Goal: Use online tool/utility: Utilize a website feature to perform a specific function

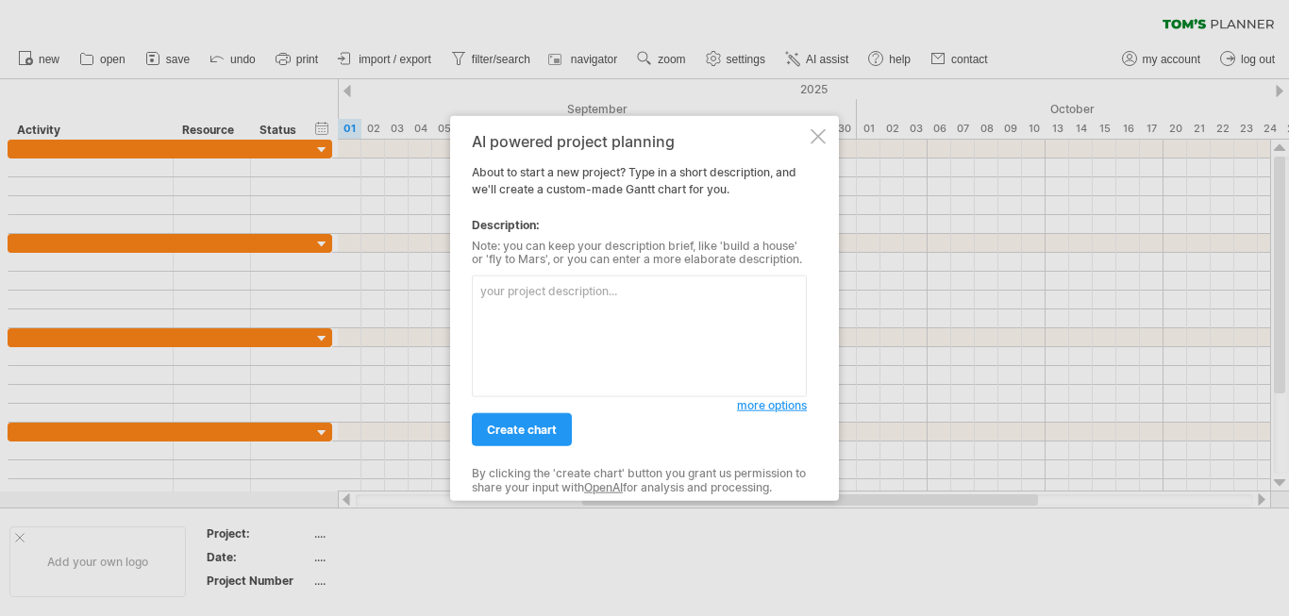
click at [815, 134] on div at bounding box center [818, 135] width 15 height 15
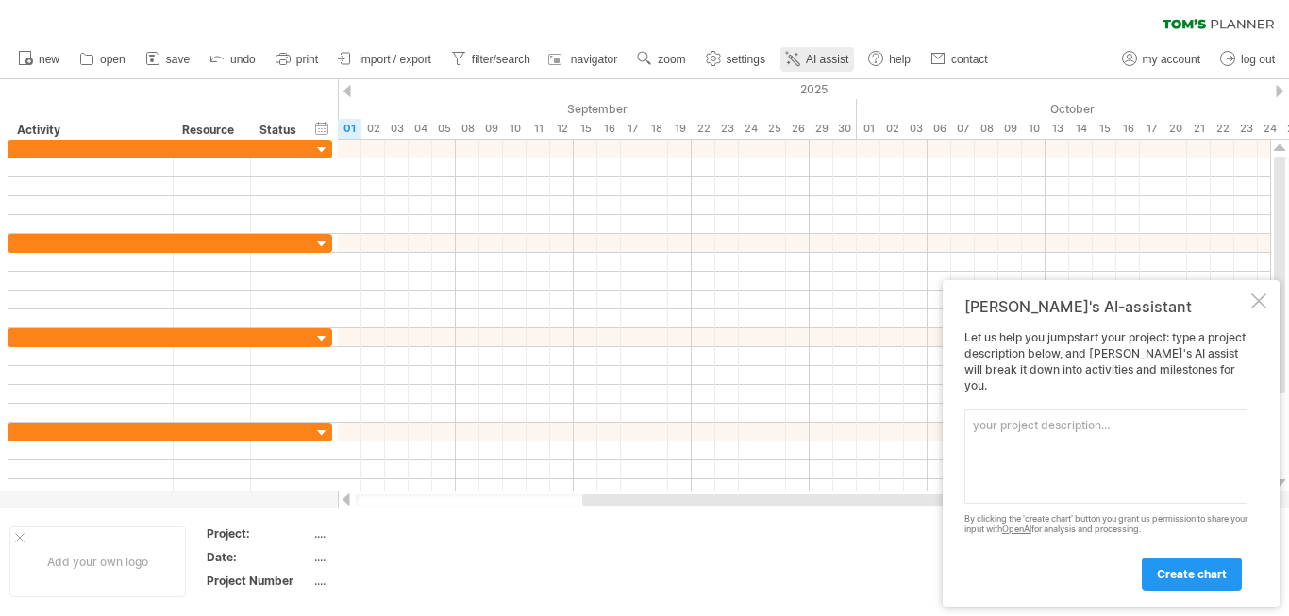
click at [804, 53] on link "AI assist" at bounding box center [818, 59] width 74 height 25
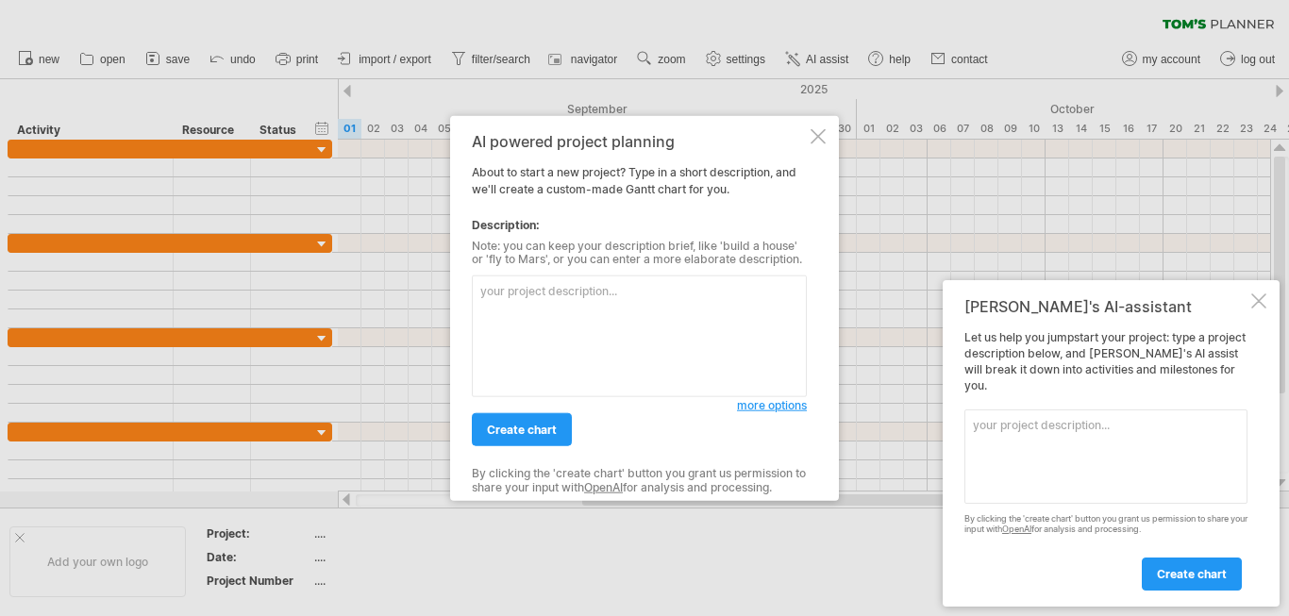
click at [532, 291] on textarea at bounding box center [639, 337] width 335 height 122
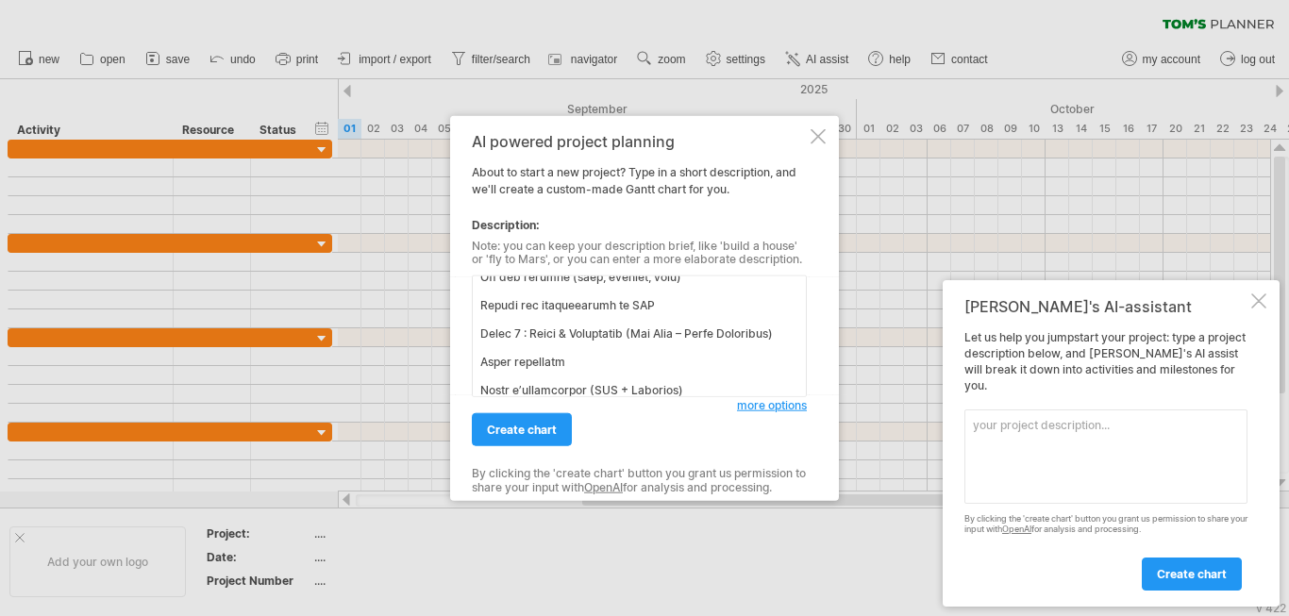
scroll to position [1368, 0]
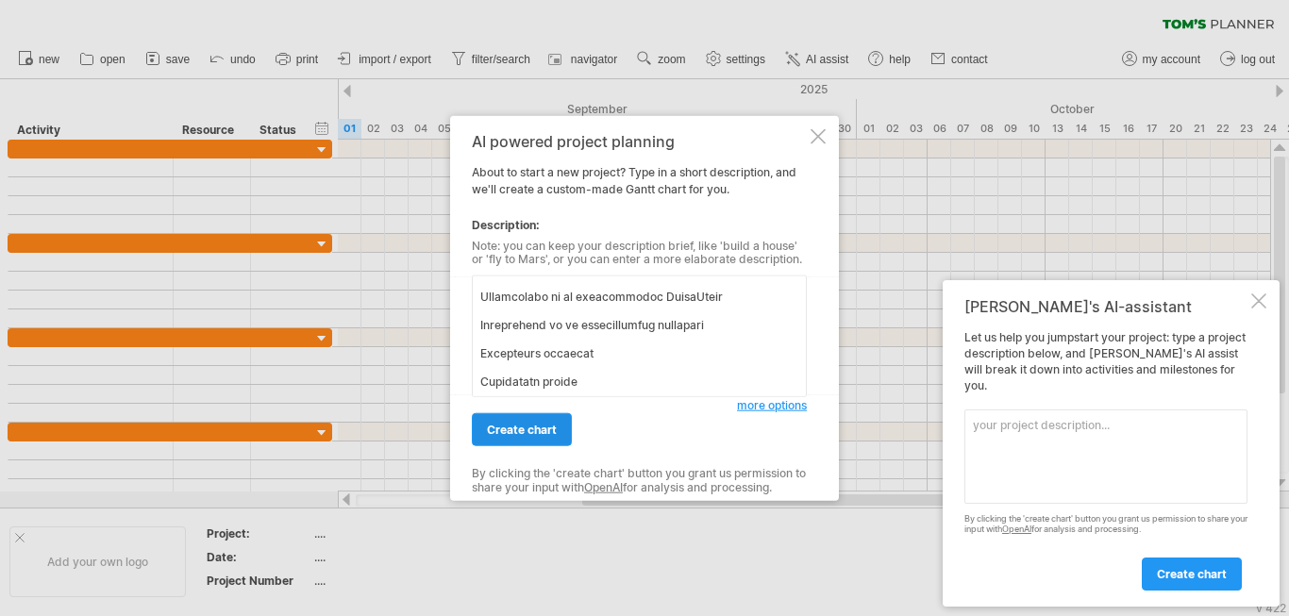
type textarea "Lor ip dolors : Ametconsect ad elitsed do ei tempo inc utlaboree dolo mag aliqu…"
click at [540, 434] on span "create chart" at bounding box center [522, 430] width 70 height 14
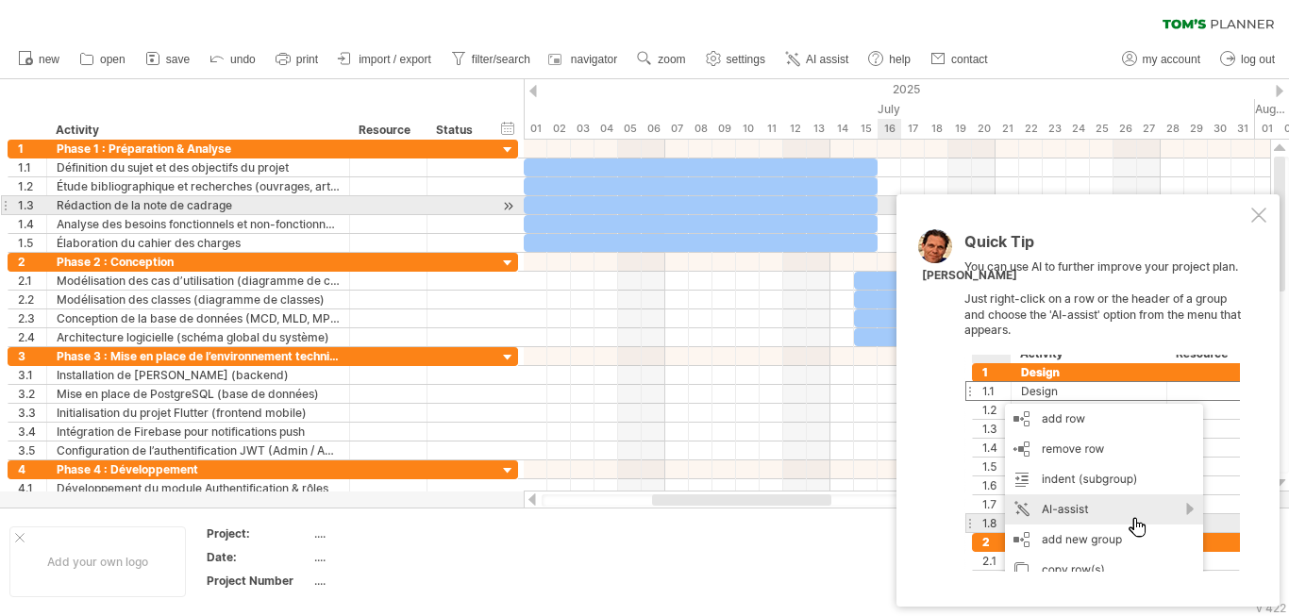
click at [1262, 213] on div at bounding box center [1259, 215] width 15 height 15
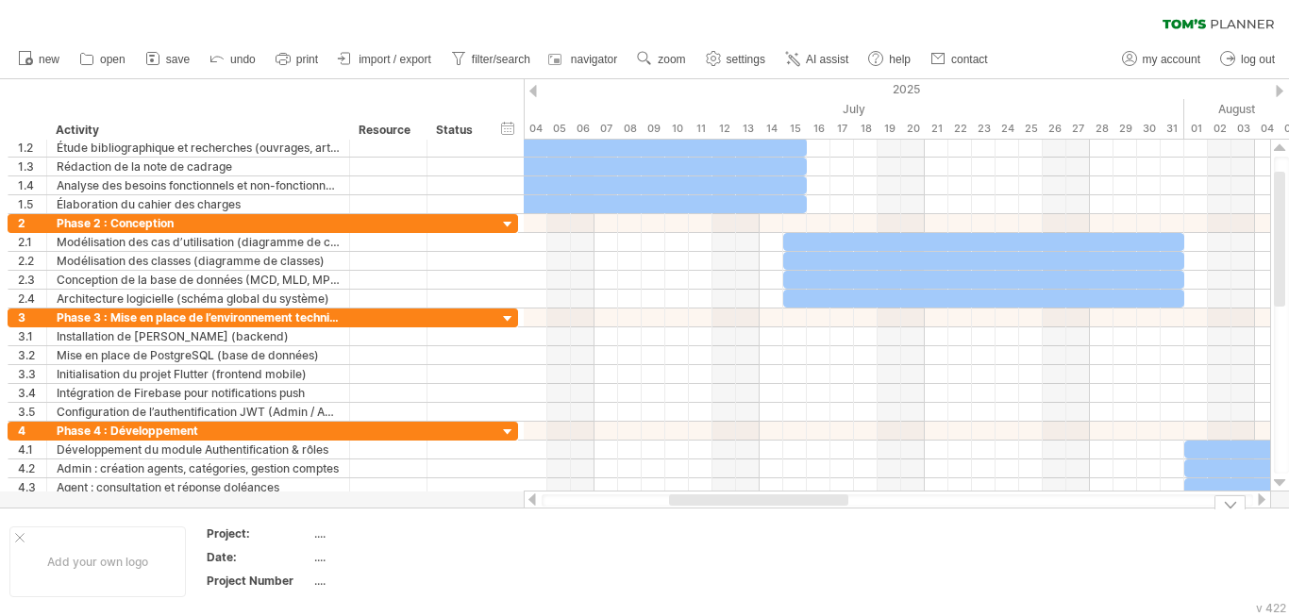
click at [1231, 501] on div at bounding box center [1230, 503] width 31 height 14
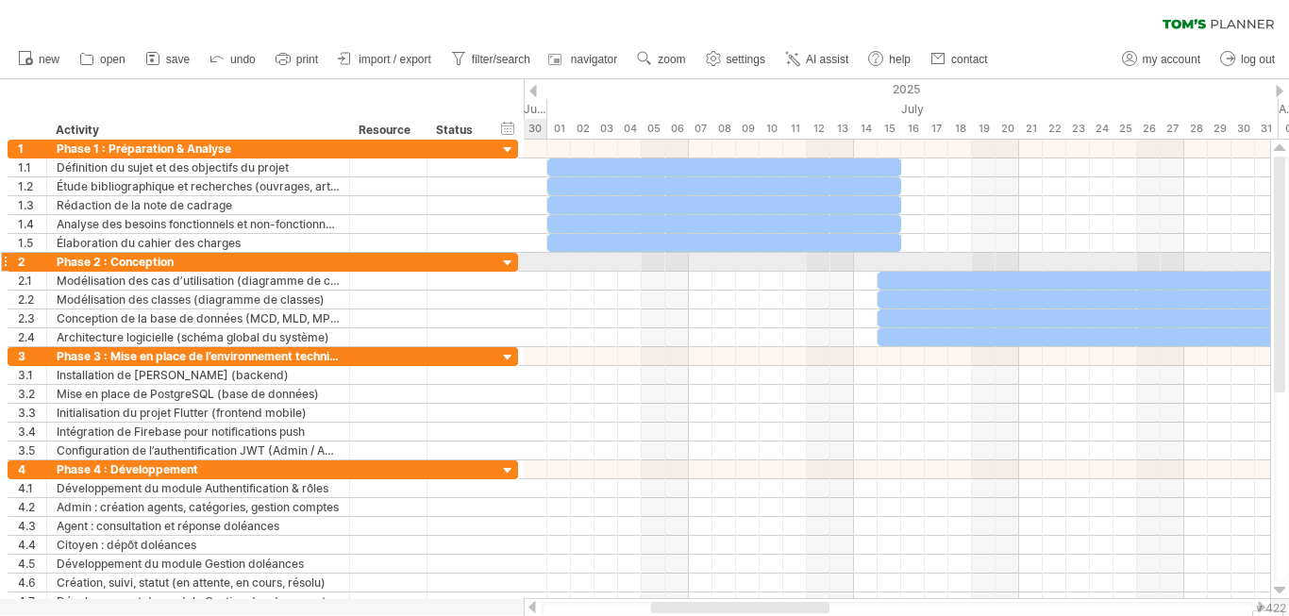
click at [508, 259] on div at bounding box center [508, 264] width 18 height 18
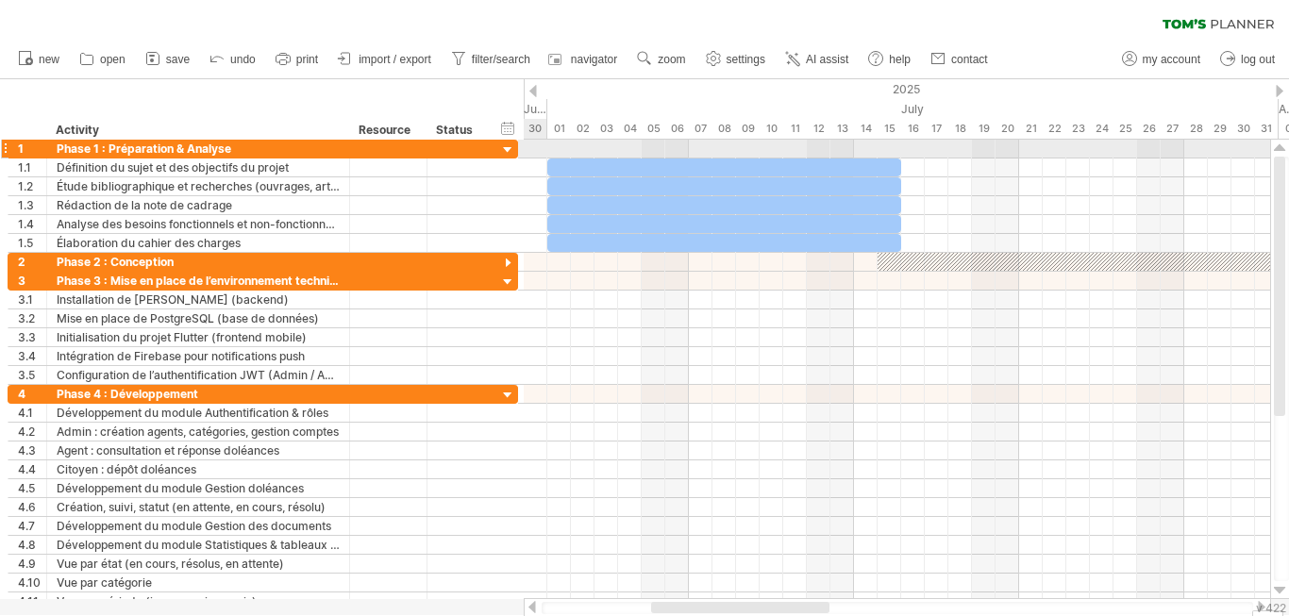
click at [507, 149] on div at bounding box center [508, 151] width 18 height 18
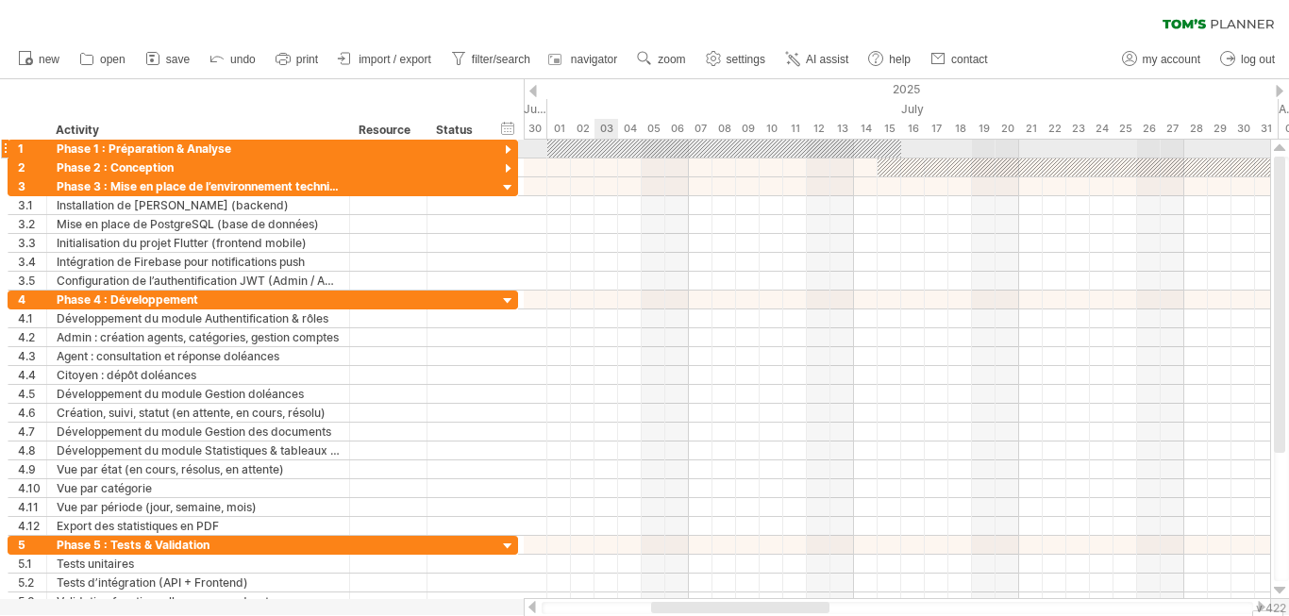
click at [616, 149] on div at bounding box center [725, 149] width 354 height 18
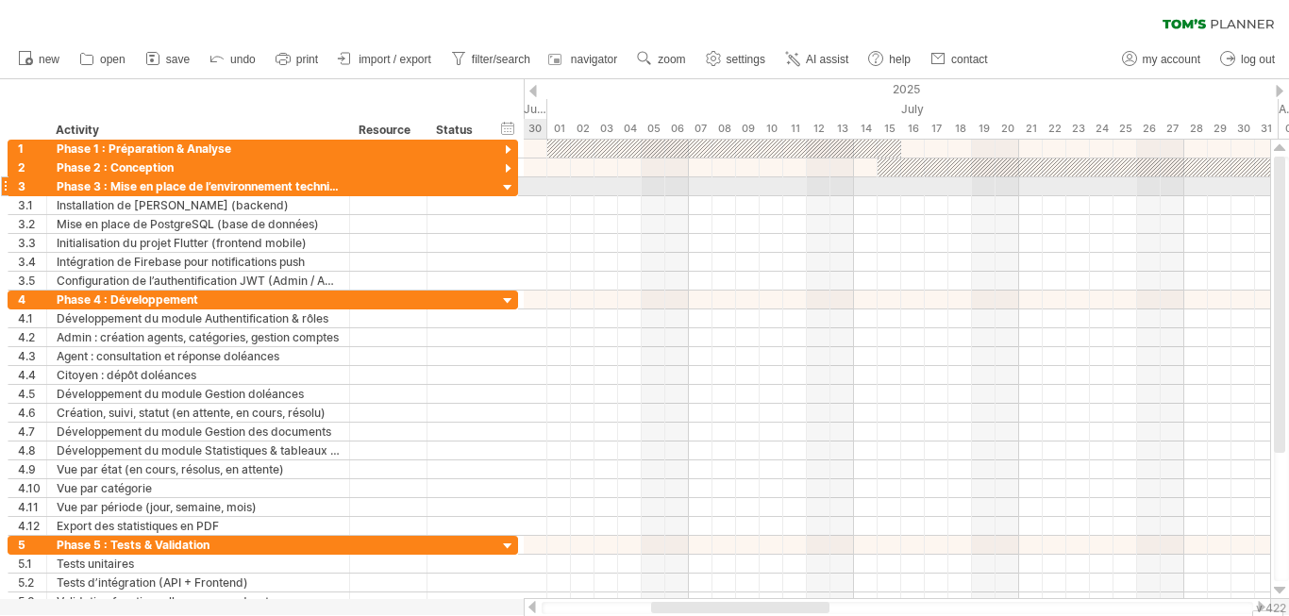
click at [511, 187] on div at bounding box center [508, 188] width 18 height 18
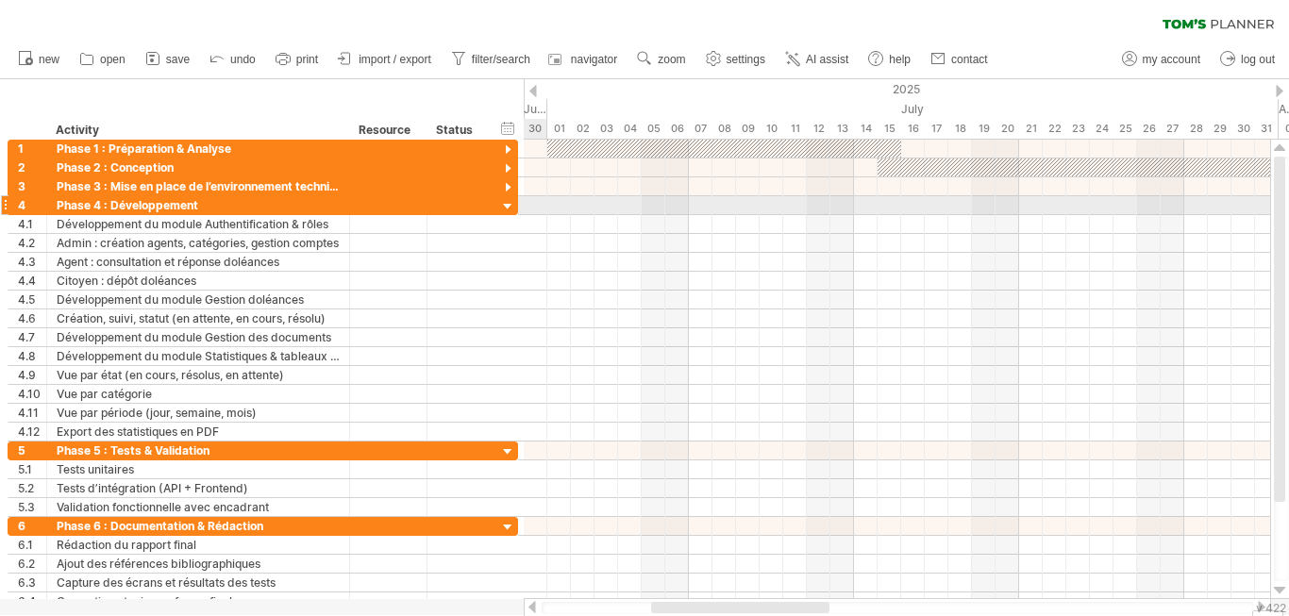
click at [505, 210] on div at bounding box center [508, 207] width 18 height 18
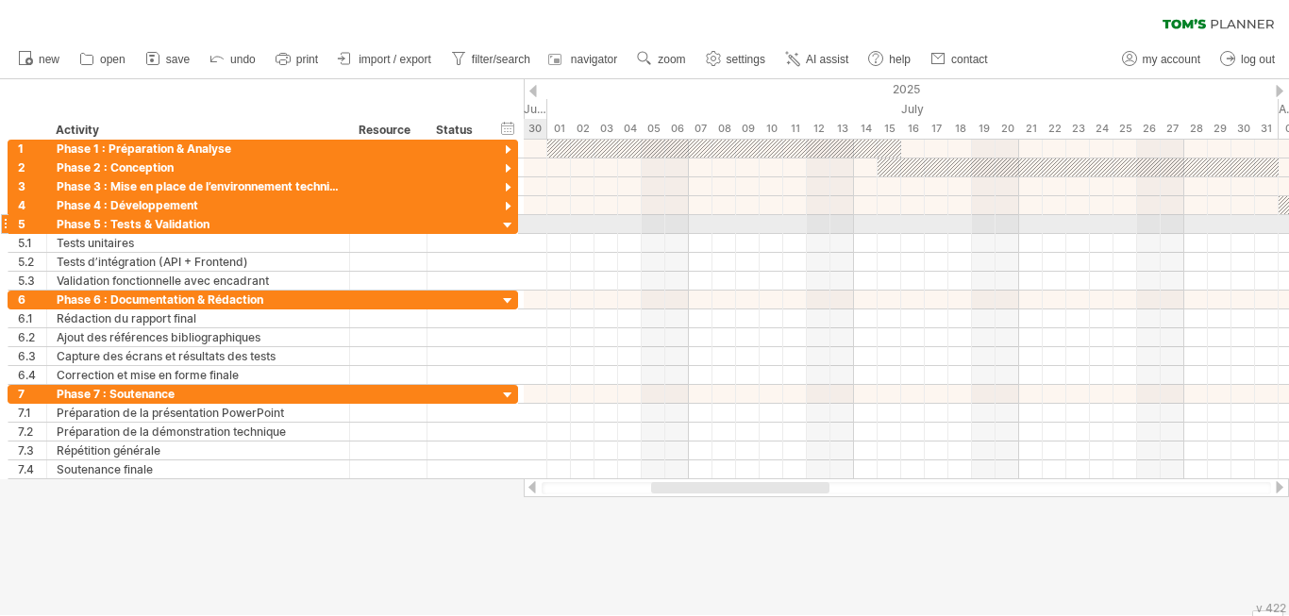
click at [508, 221] on div at bounding box center [508, 226] width 18 height 18
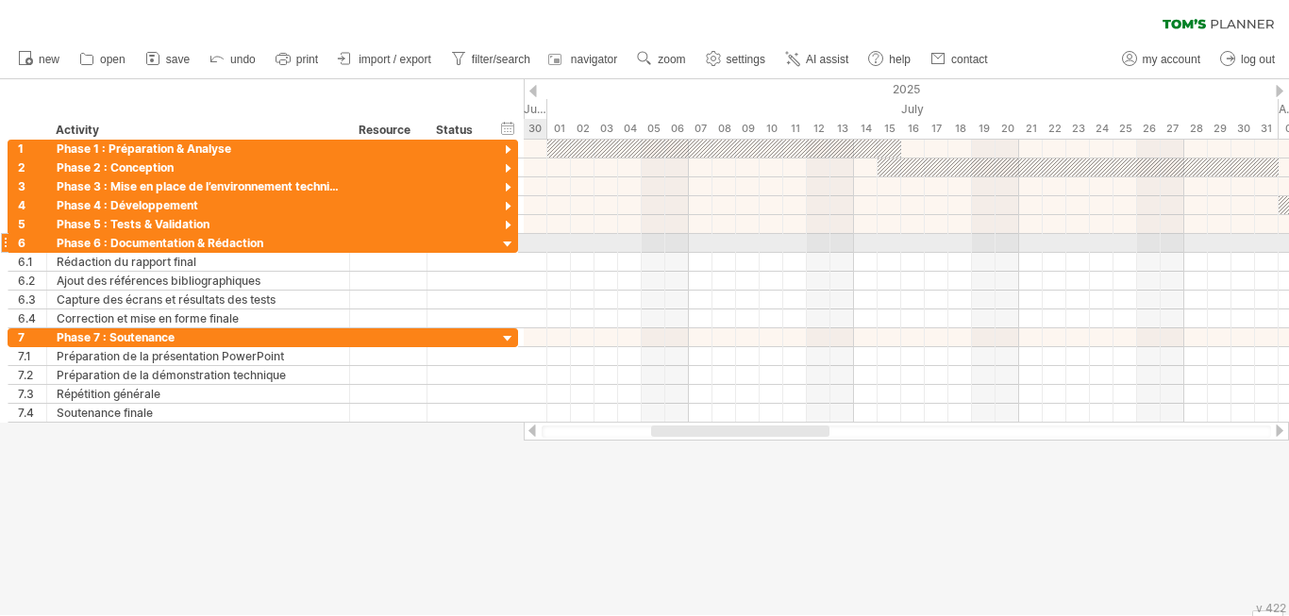
click at [503, 239] on div at bounding box center [508, 245] width 18 height 18
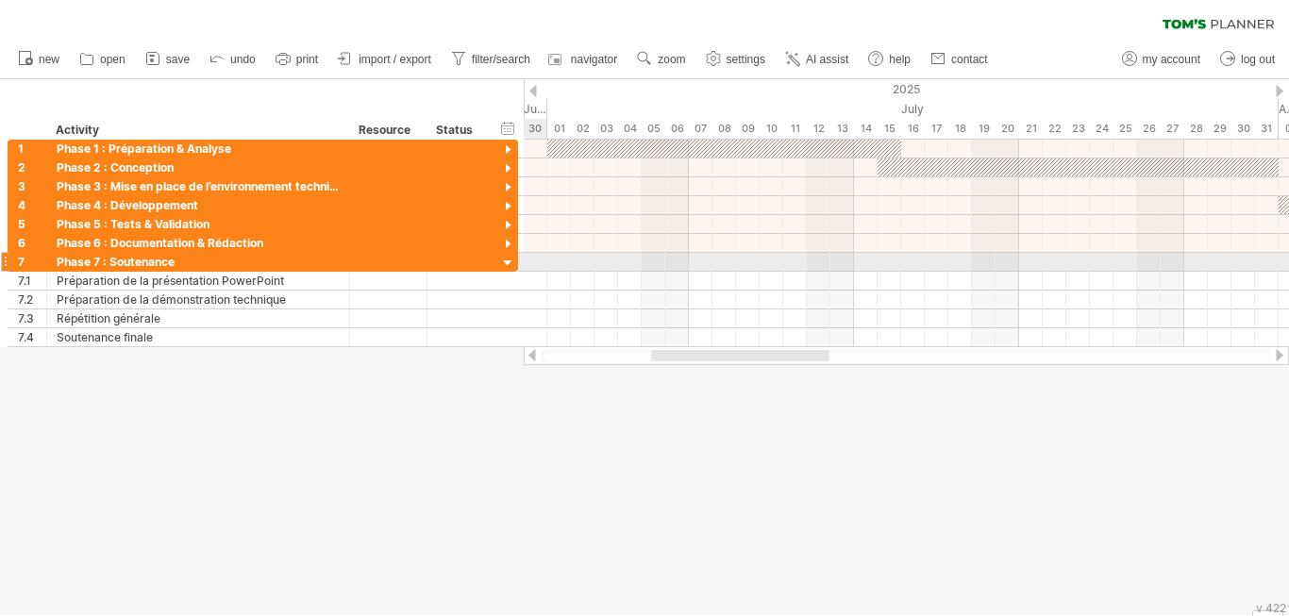
click at [506, 258] on div at bounding box center [508, 264] width 18 height 18
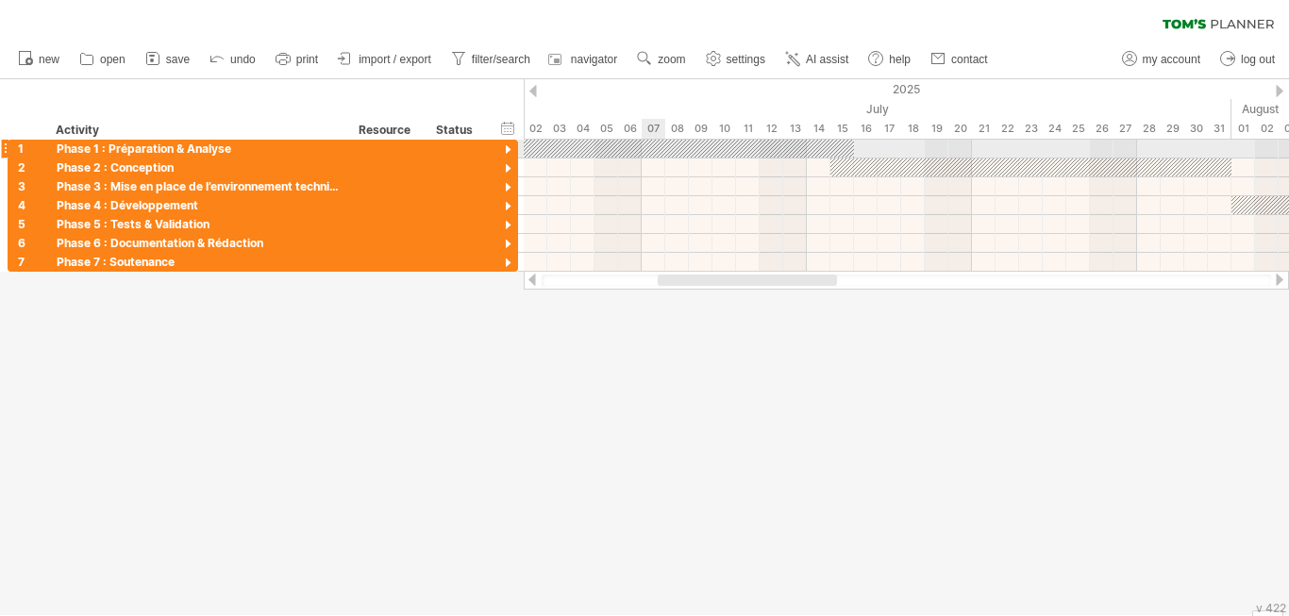
click at [662, 144] on div at bounding box center [677, 149] width 354 height 18
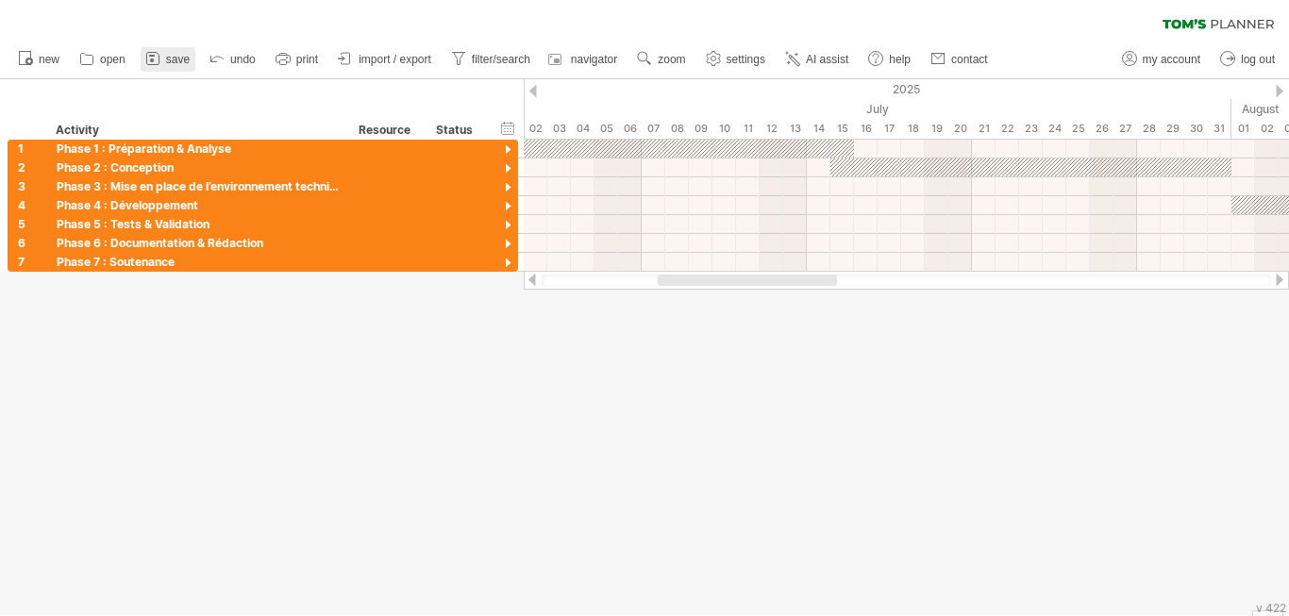
click at [159, 58] on icon at bounding box center [152, 58] width 19 height 19
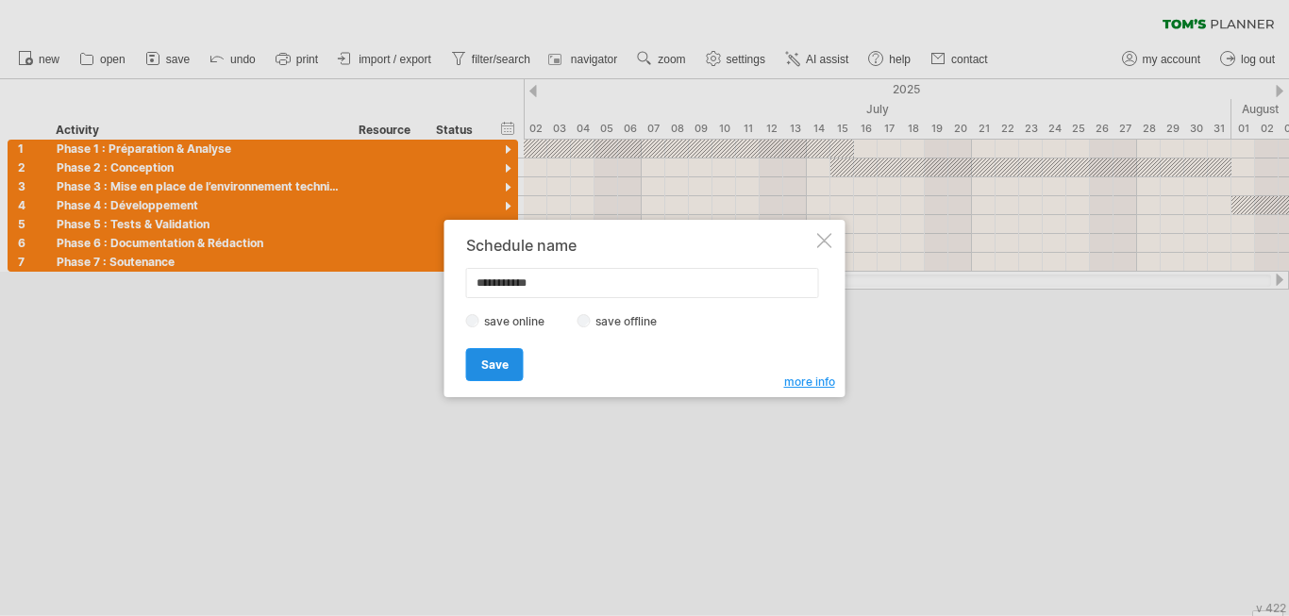
click at [502, 351] on link "Save" at bounding box center [495, 364] width 58 height 33
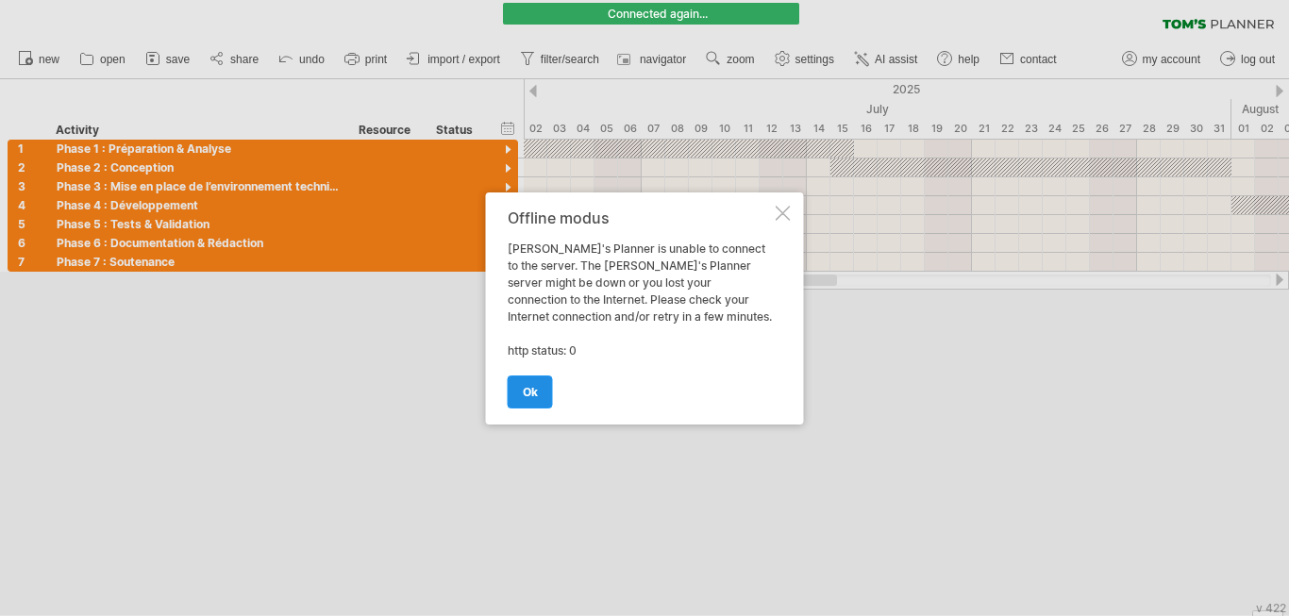
click at [527, 386] on span "ok" at bounding box center [530, 392] width 15 height 14
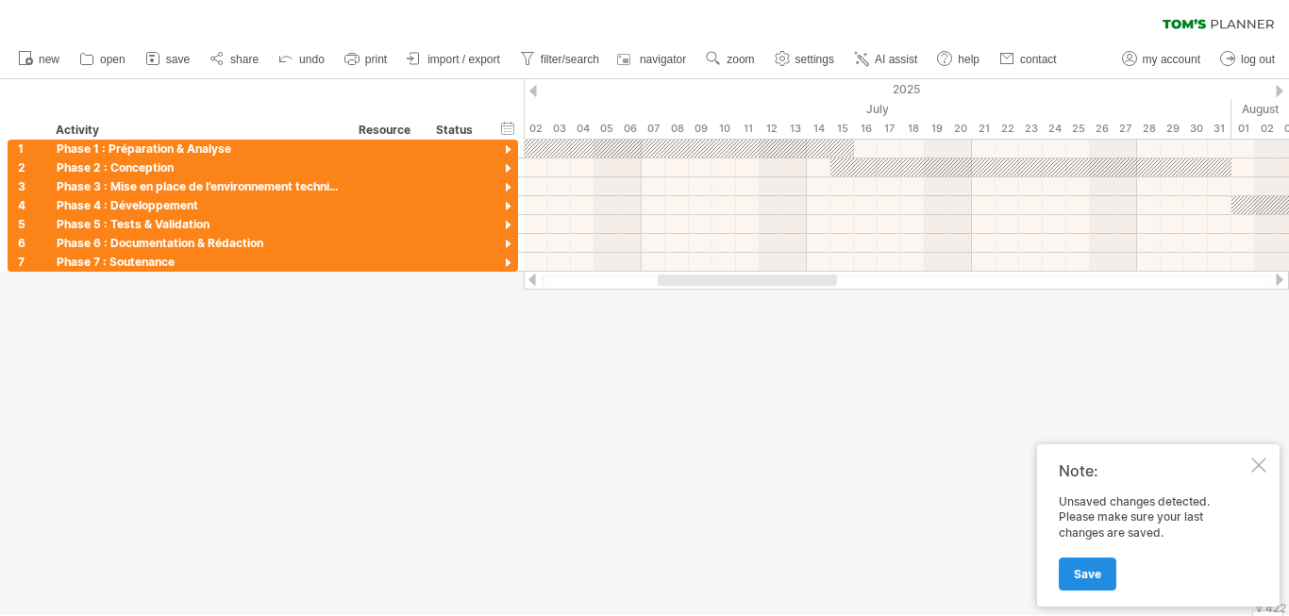
click at [1083, 583] on link "Save" at bounding box center [1088, 574] width 58 height 33
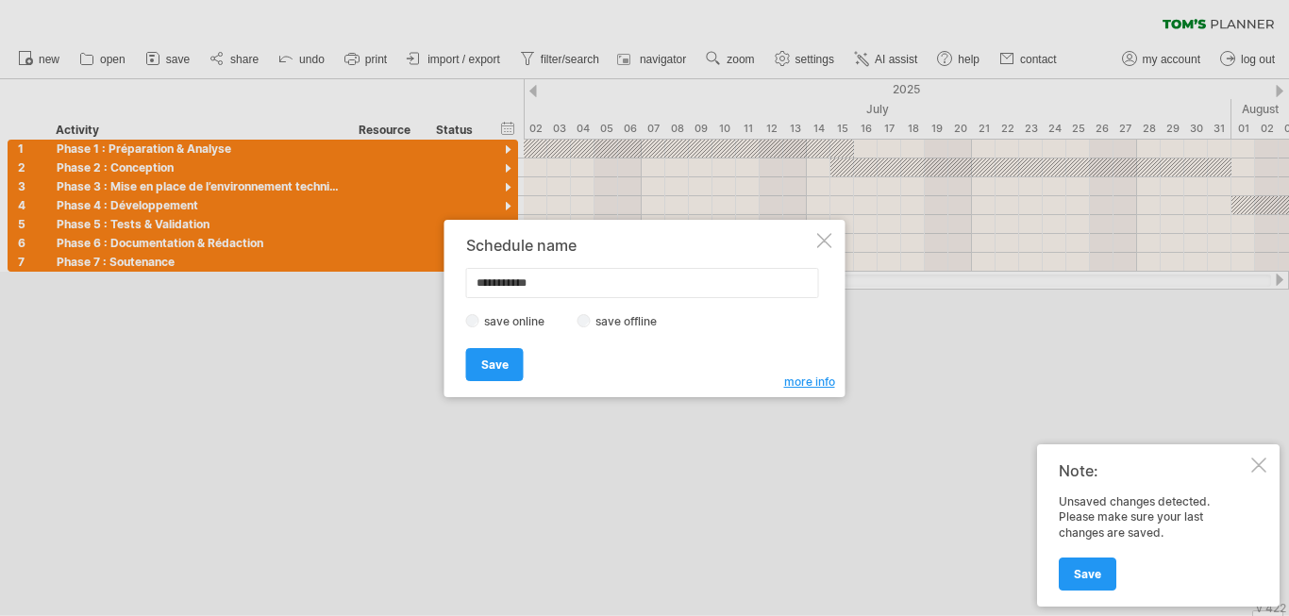
click at [818, 248] on div "**********" at bounding box center [645, 308] width 401 height 177
click at [823, 243] on div at bounding box center [824, 240] width 15 height 15
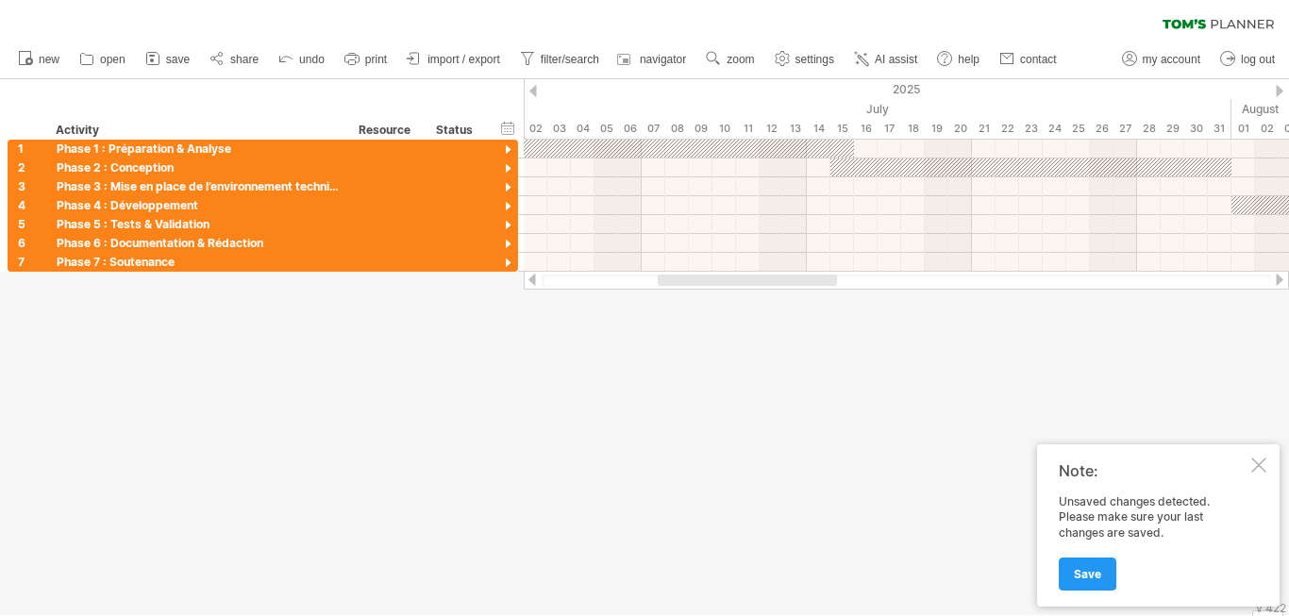
click at [1257, 464] on div at bounding box center [1259, 465] width 15 height 15
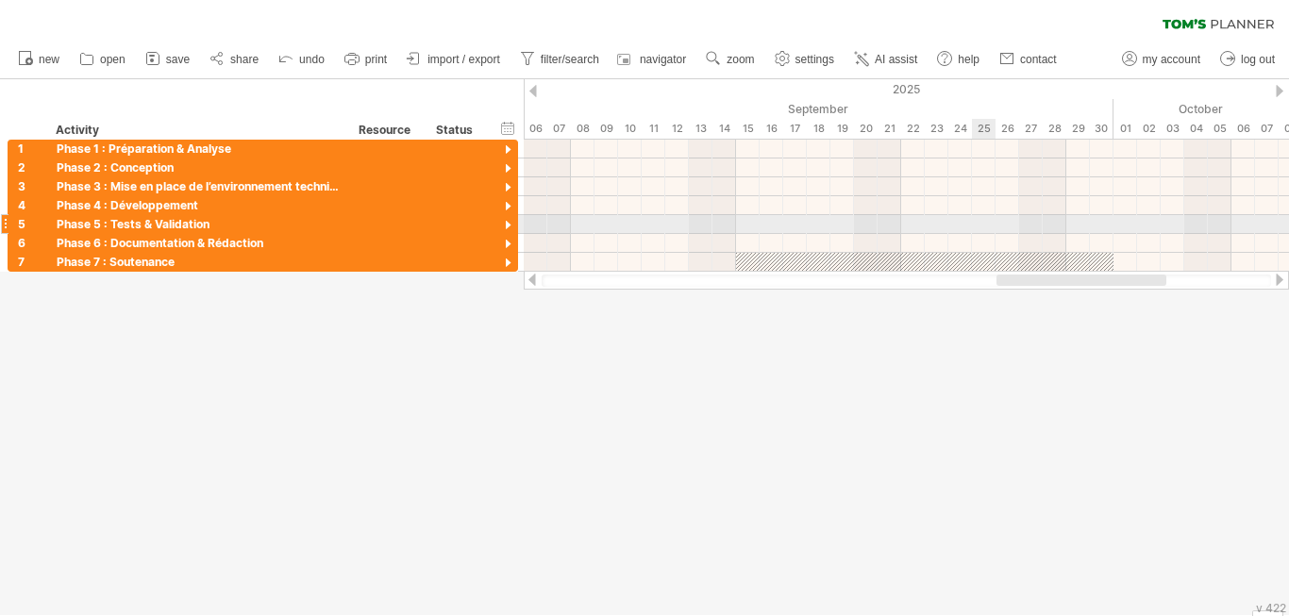
click at [975, 225] on div at bounding box center [907, 224] width 766 height 19
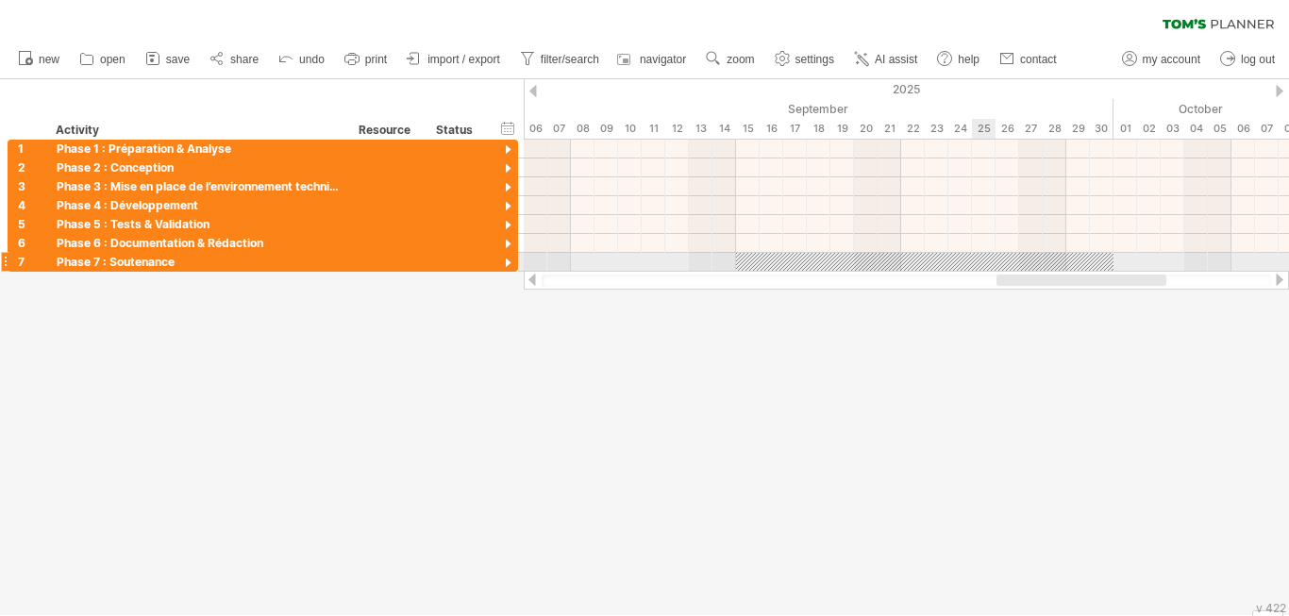
click at [974, 264] on div at bounding box center [925, 262] width 378 height 18
click at [506, 258] on div at bounding box center [508, 264] width 18 height 18
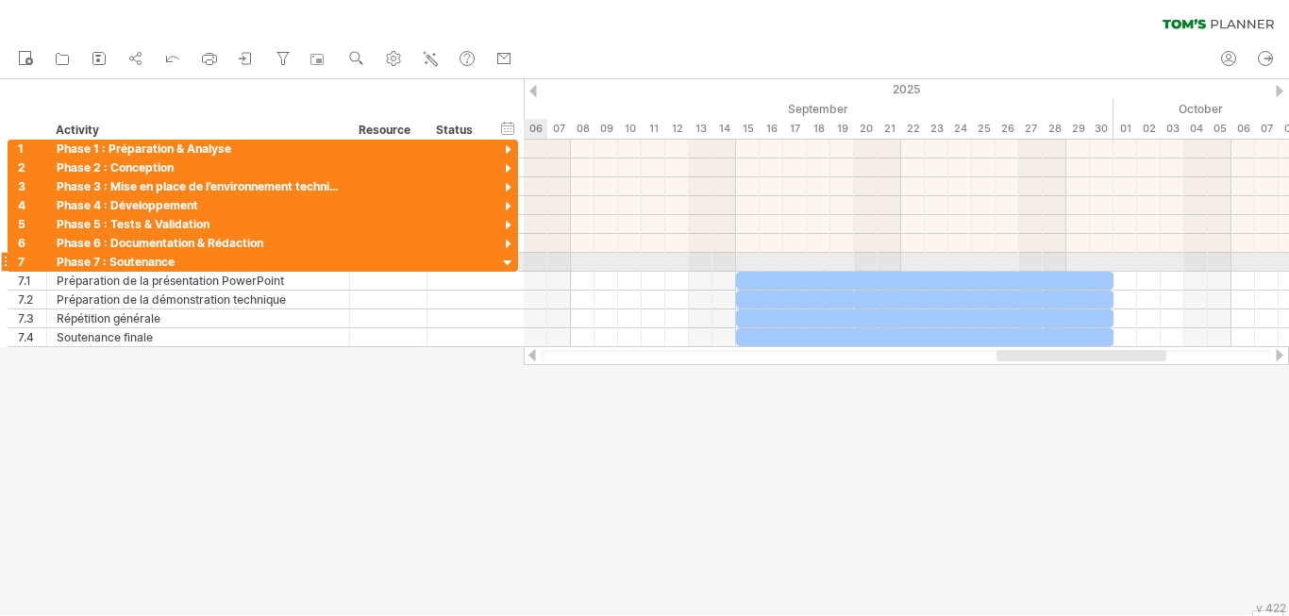
click at [506, 258] on div at bounding box center [508, 264] width 18 height 18
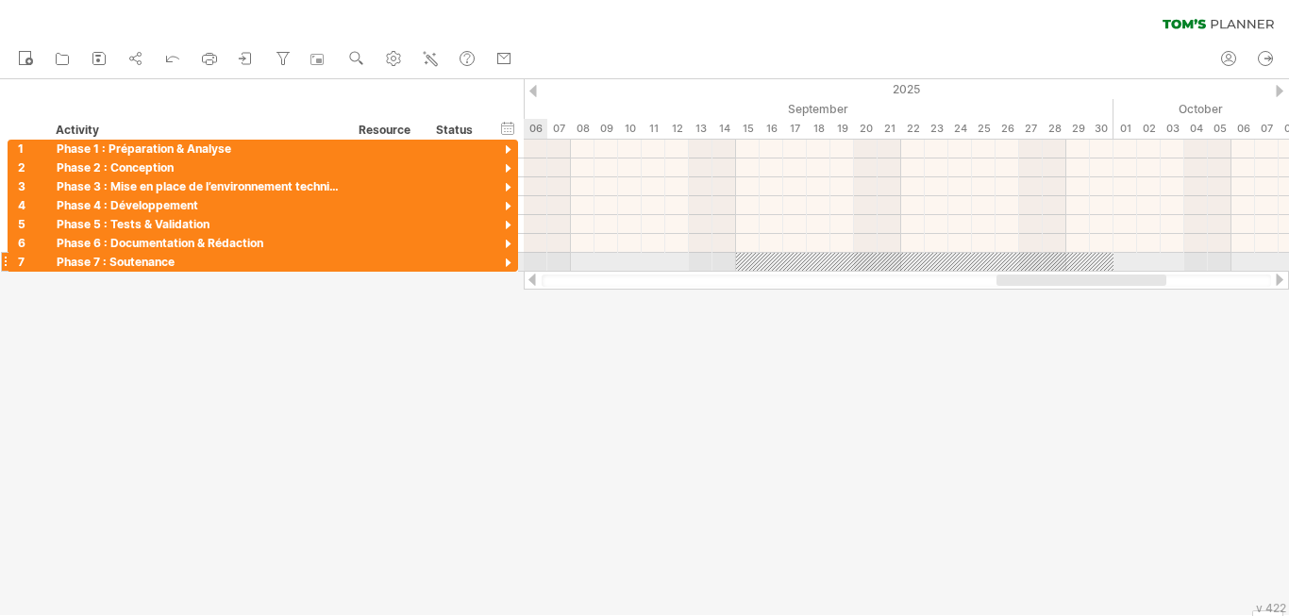
click at [506, 258] on div at bounding box center [508, 264] width 18 height 18
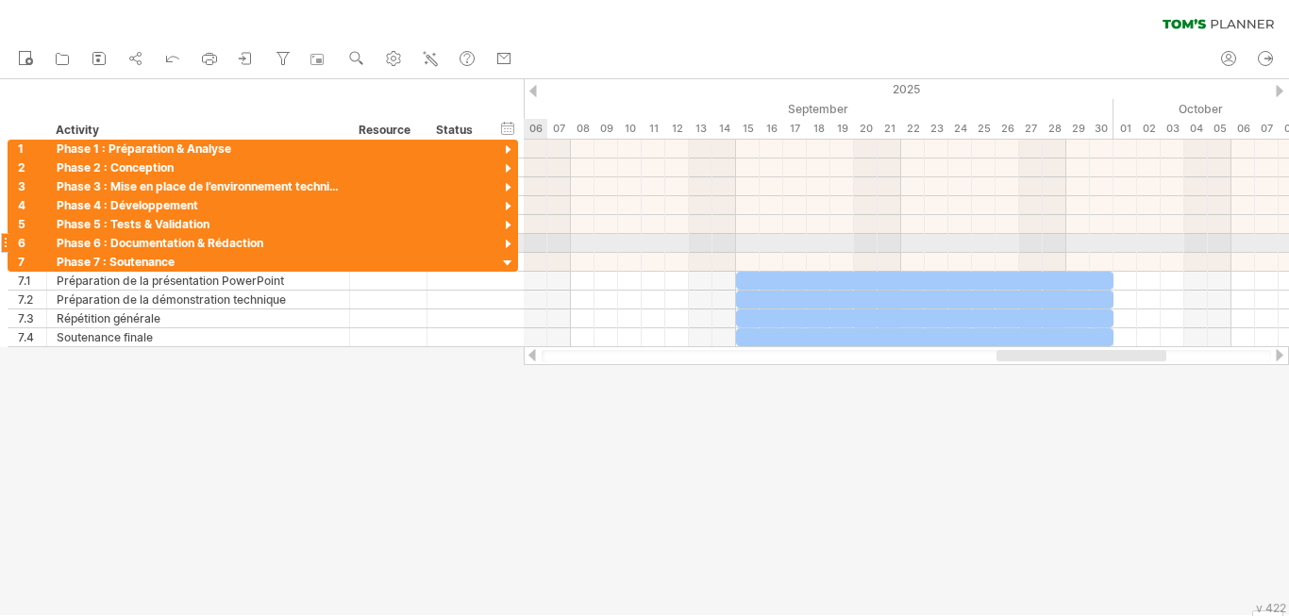
click at [506, 242] on div at bounding box center [508, 245] width 18 height 18
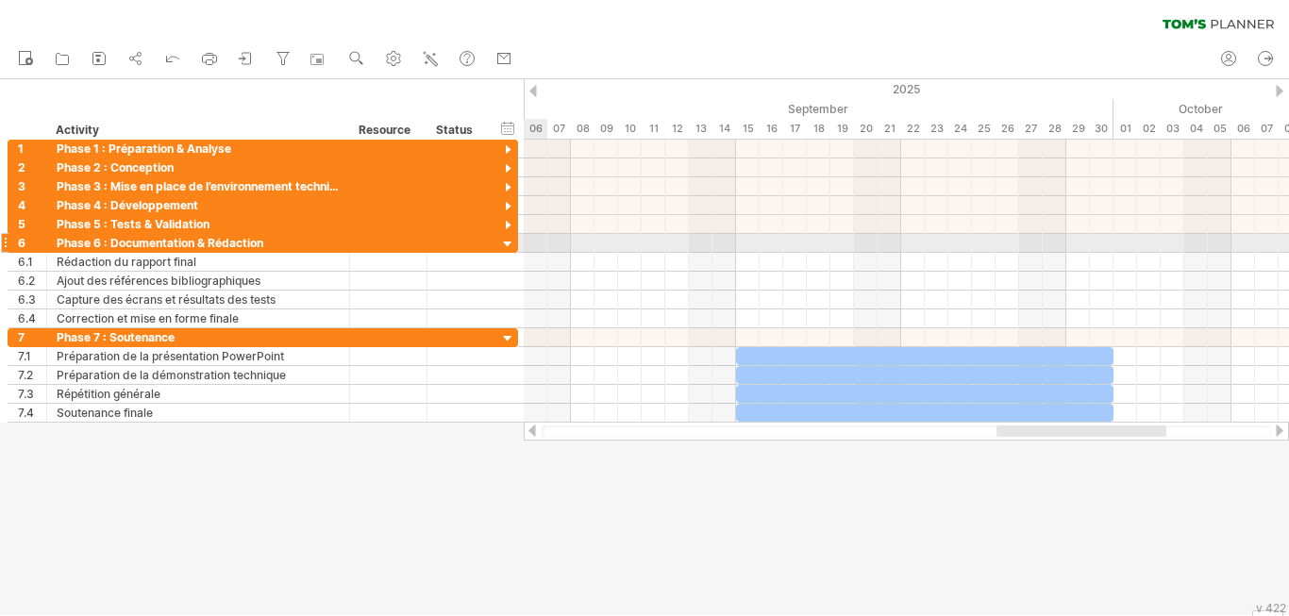
click at [506, 242] on div at bounding box center [508, 245] width 18 height 18
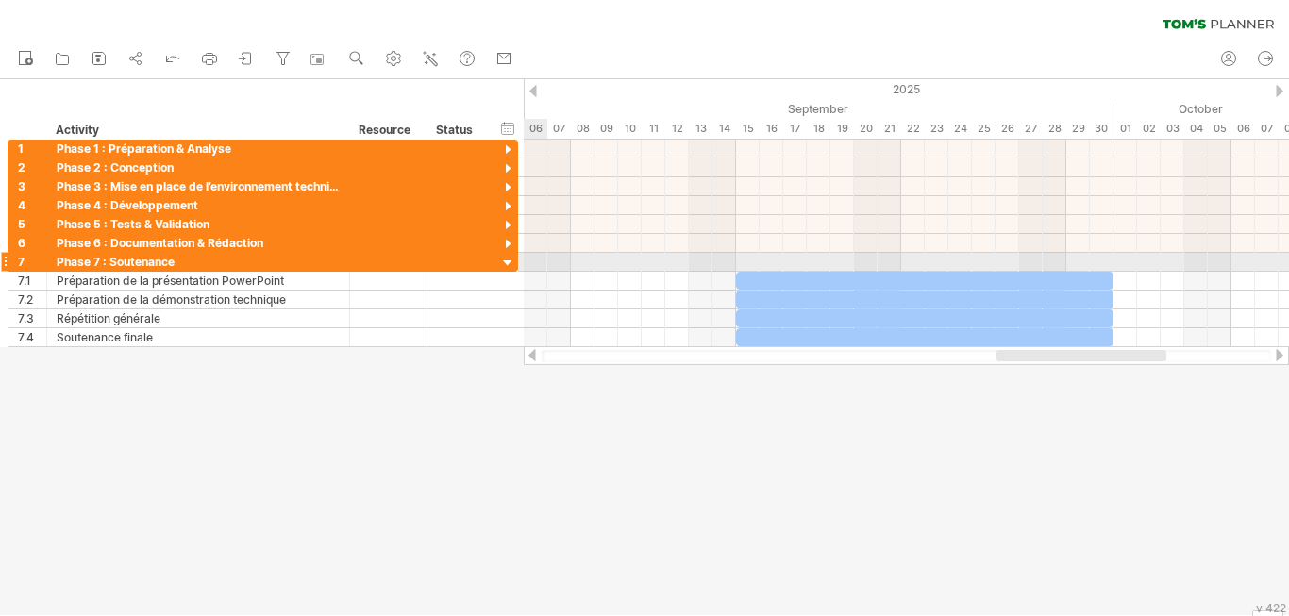
click at [509, 256] on div at bounding box center [508, 264] width 18 height 18
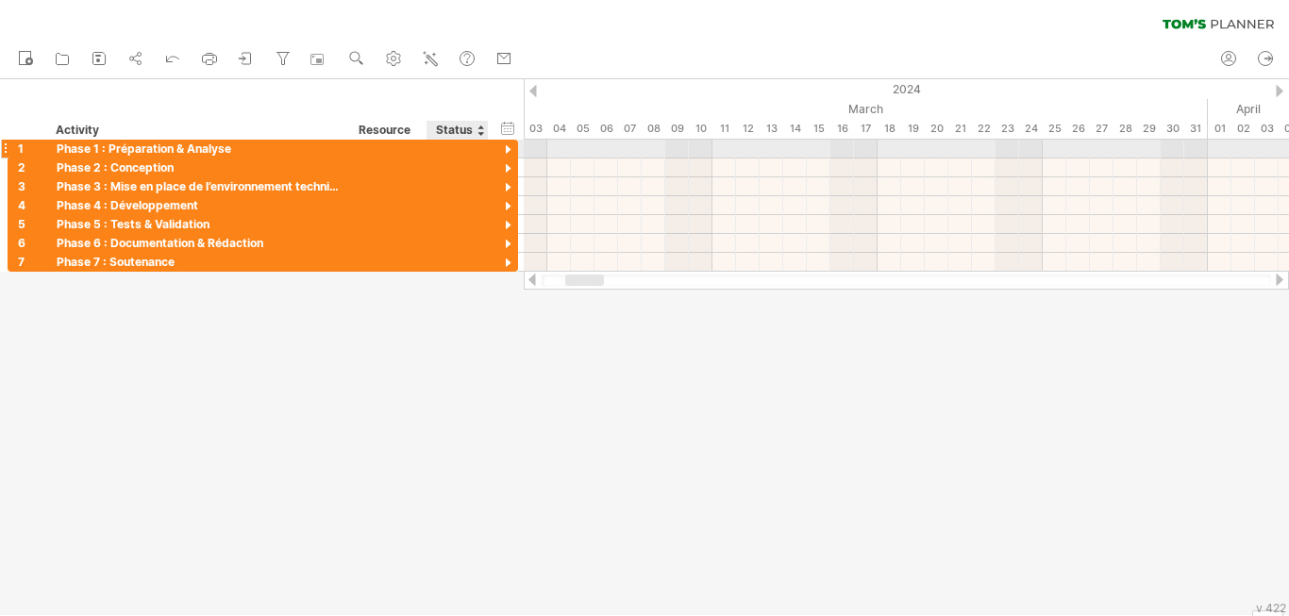
click at [507, 150] on div at bounding box center [508, 151] width 18 height 18
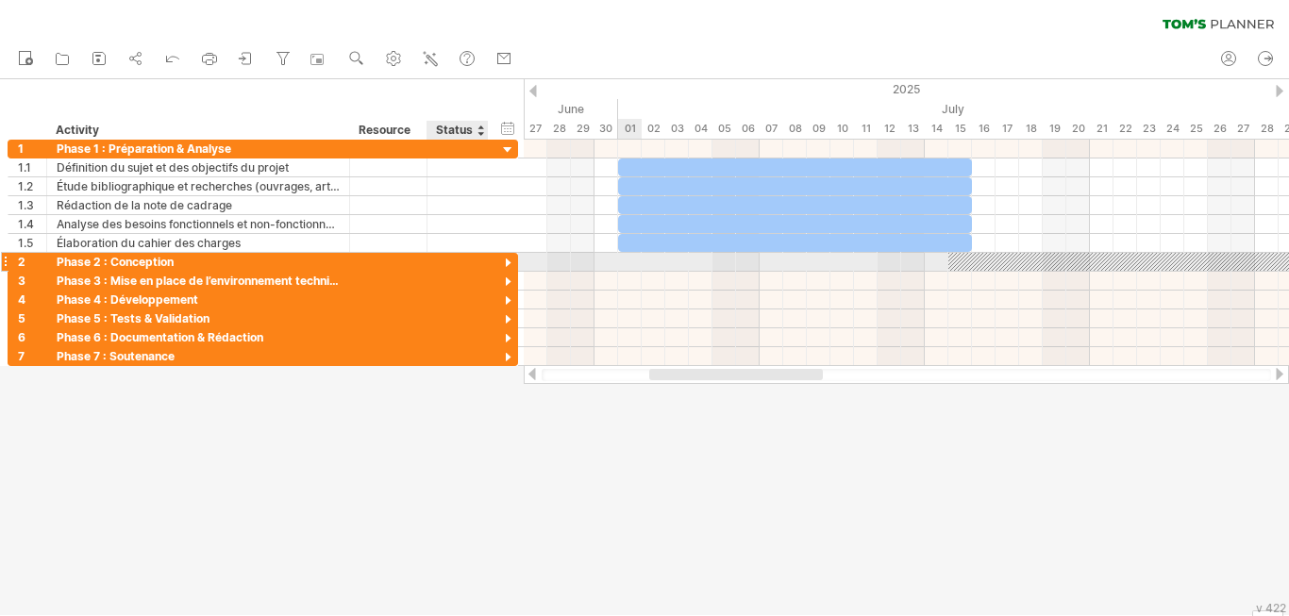
click at [506, 258] on div at bounding box center [508, 264] width 18 height 18
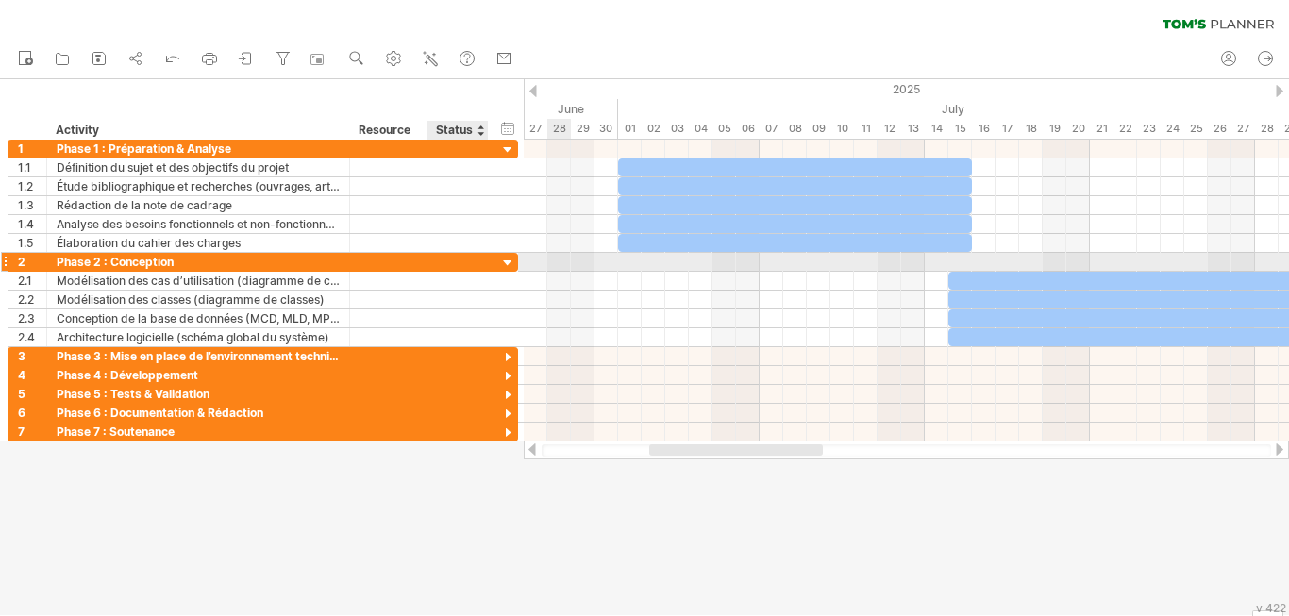
click at [510, 266] on div at bounding box center [508, 264] width 18 height 18
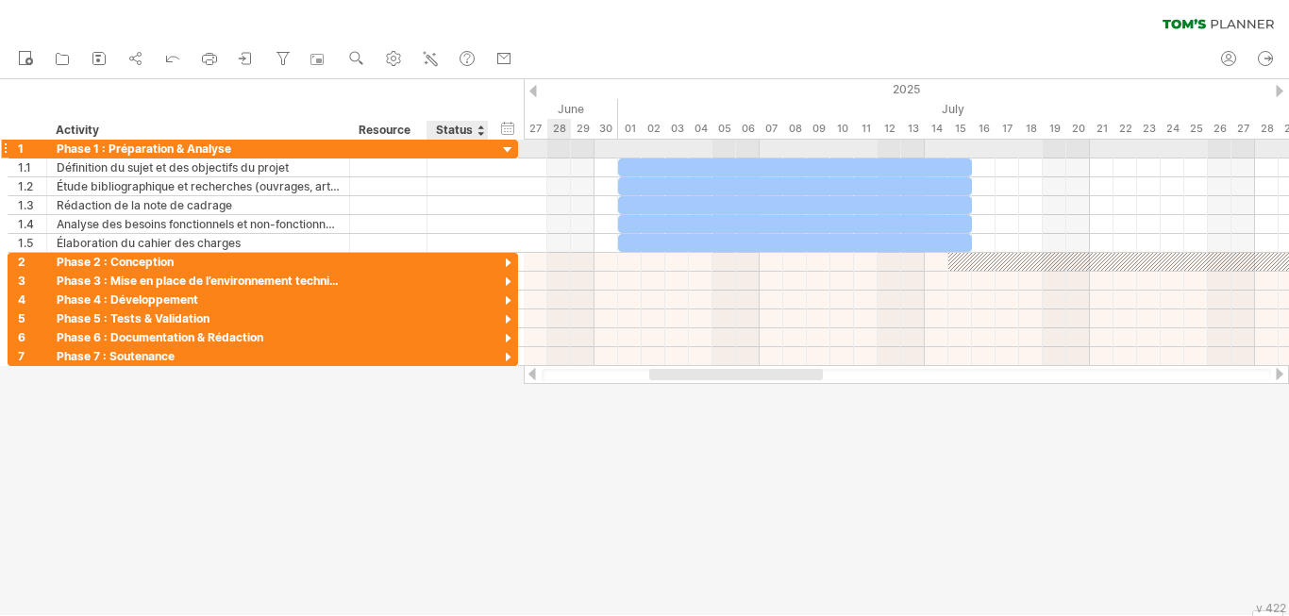
click at [508, 148] on div at bounding box center [508, 151] width 18 height 18
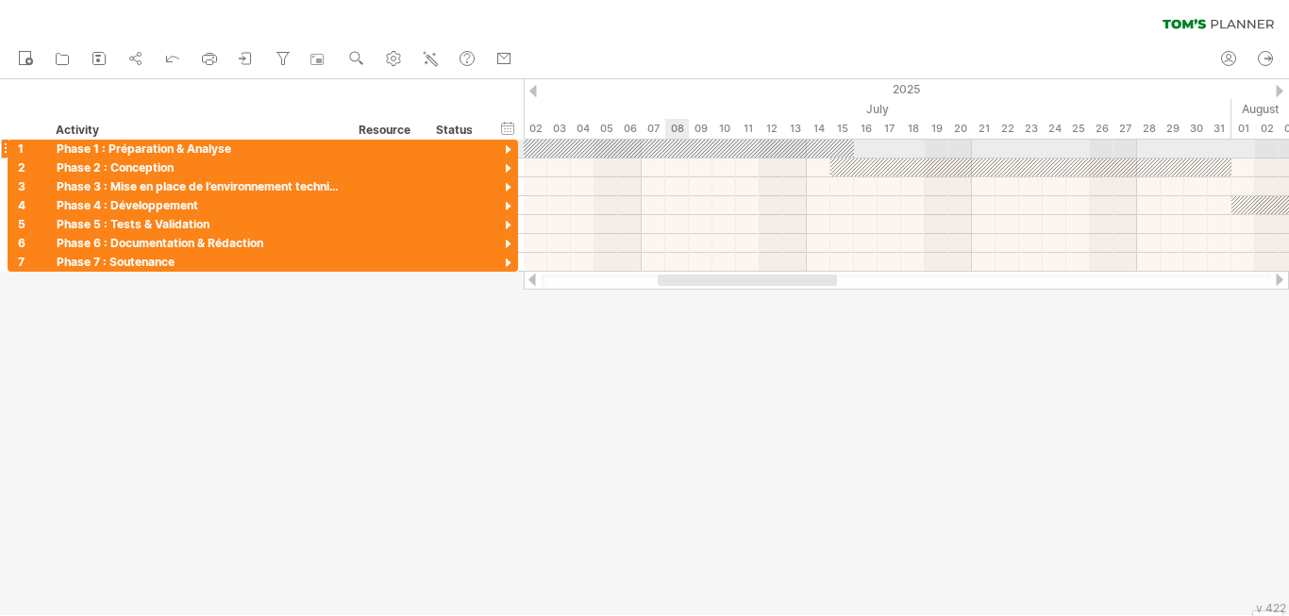
click at [681, 147] on div at bounding box center [677, 149] width 354 height 18
click at [678, 155] on div at bounding box center [677, 149] width 354 height 18
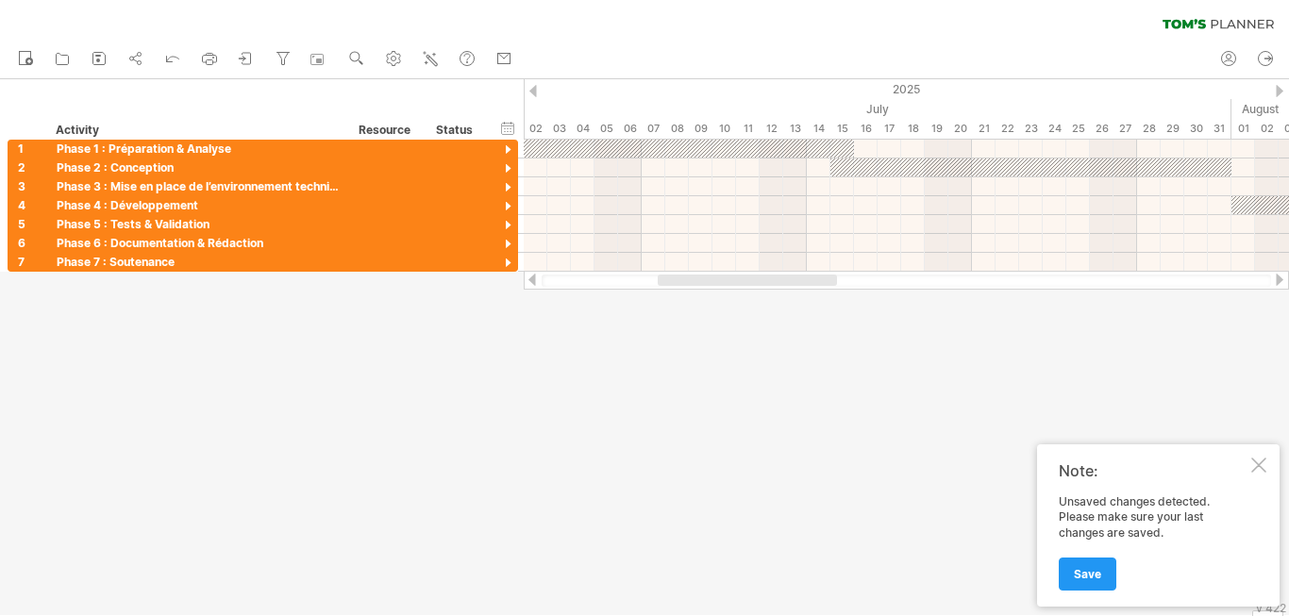
click at [1258, 467] on div at bounding box center [1259, 465] width 15 height 15
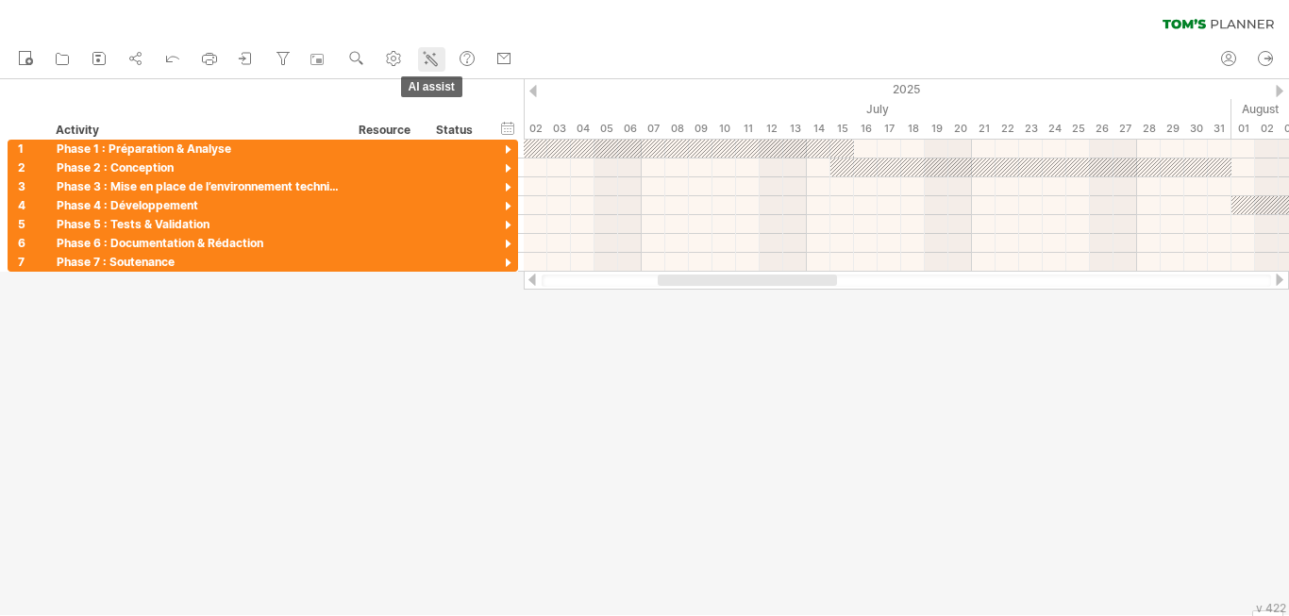
click at [440, 65] on icon at bounding box center [430, 58] width 19 height 19
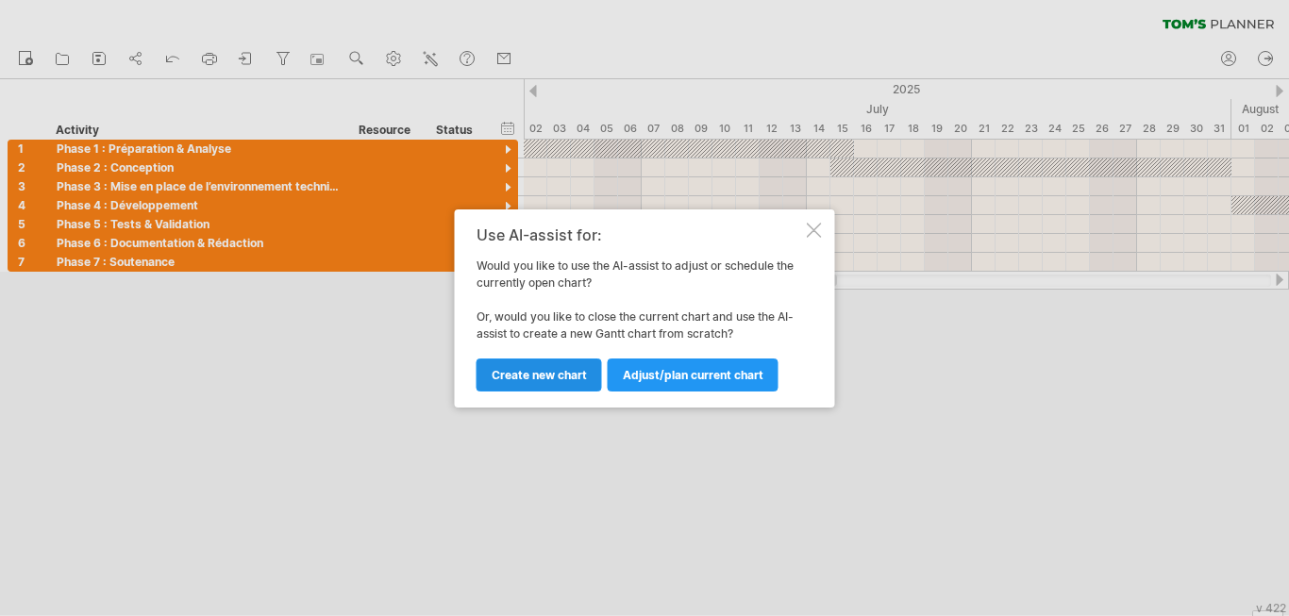
click at [536, 368] on span "Create new chart" at bounding box center [539, 375] width 95 height 14
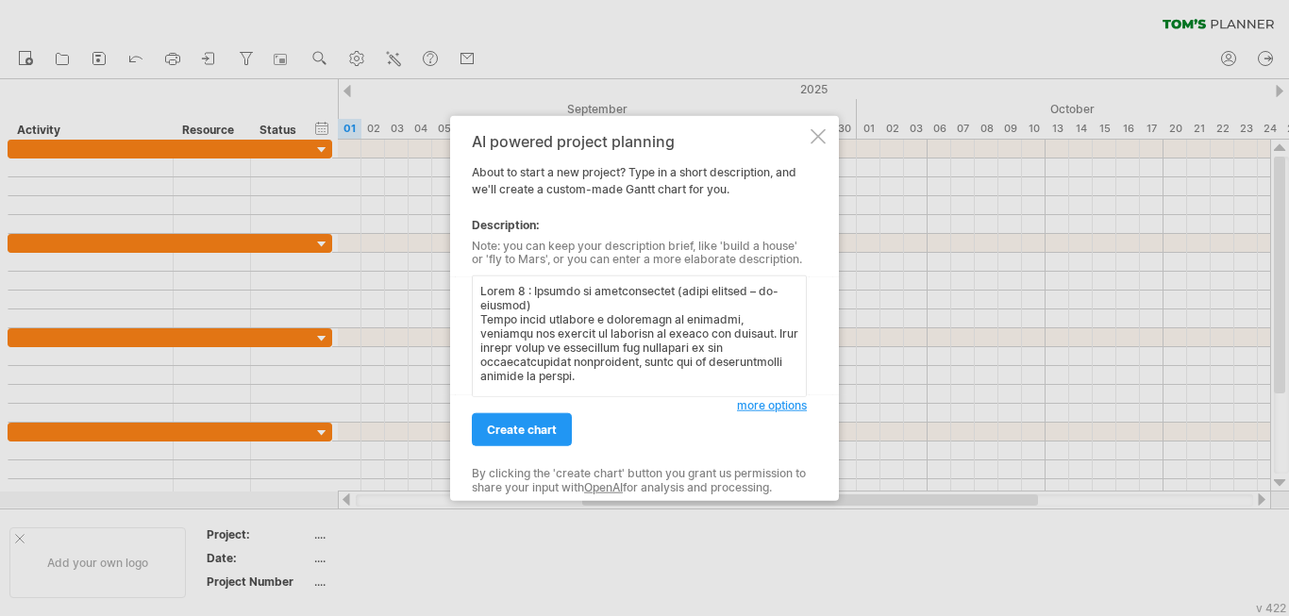
scroll to position [652, 0]
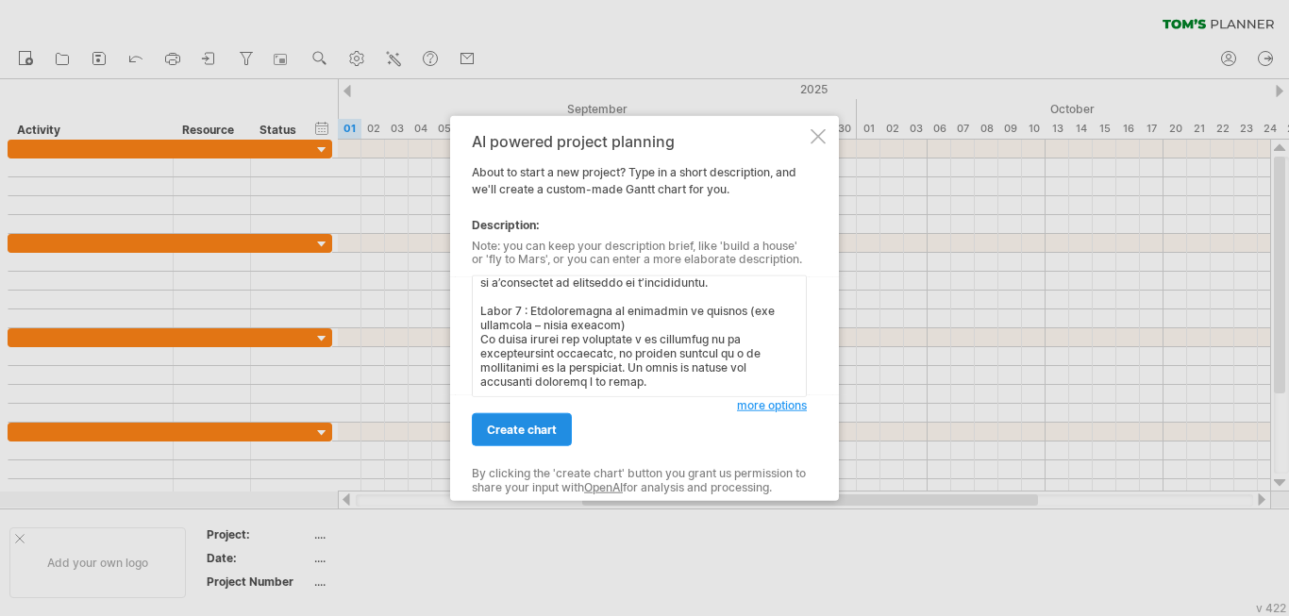
type textarea "Lorem 7 : Ipsumdo si ametconsectet (adipi elitsed – do-eiusmod) Tempo incid utl…"
click at [520, 430] on span "create chart" at bounding box center [522, 430] width 70 height 14
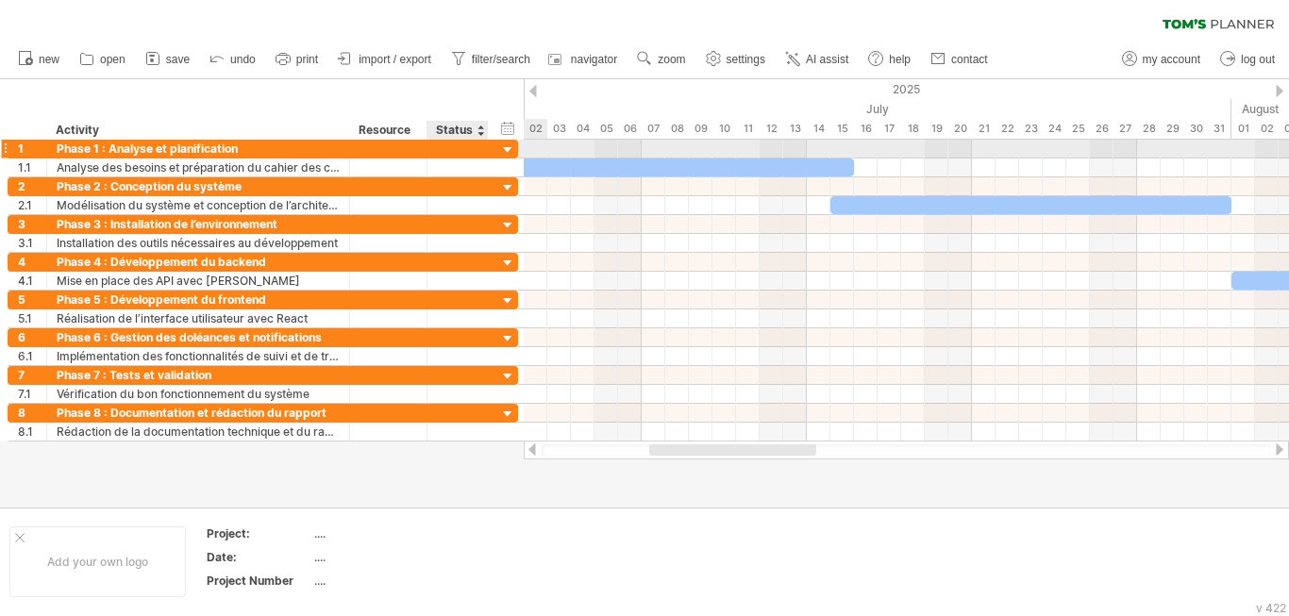
click at [509, 150] on div at bounding box center [508, 151] width 18 height 18
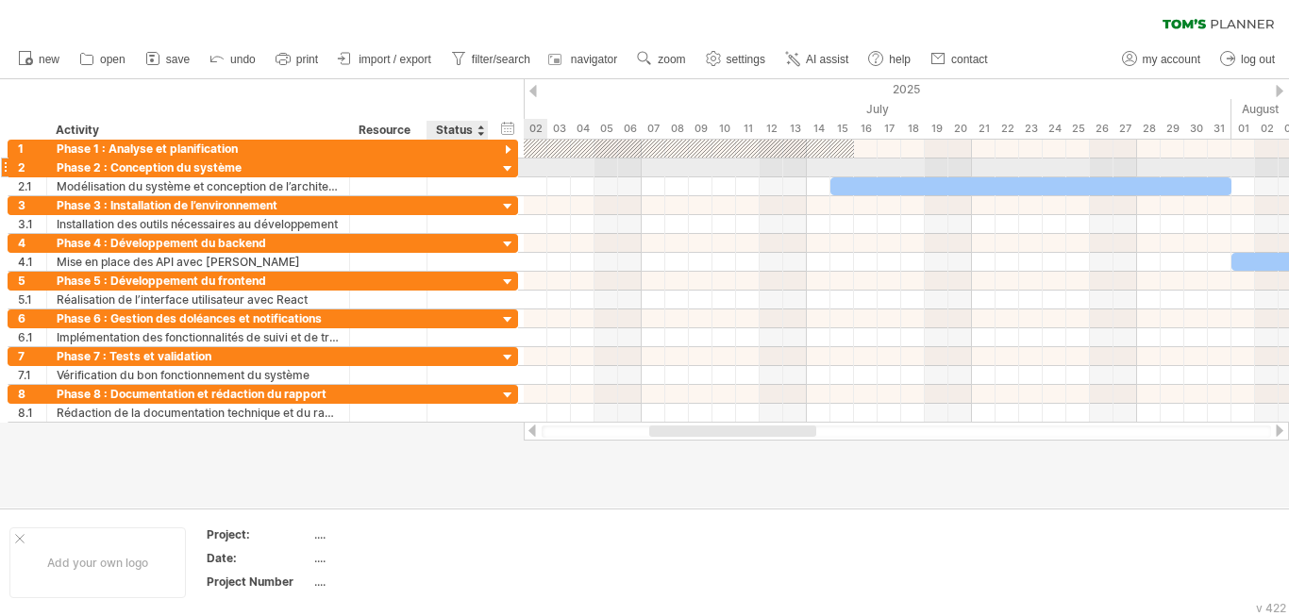
click at [509, 168] on div at bounding box center [508, 169] width 18 height 18
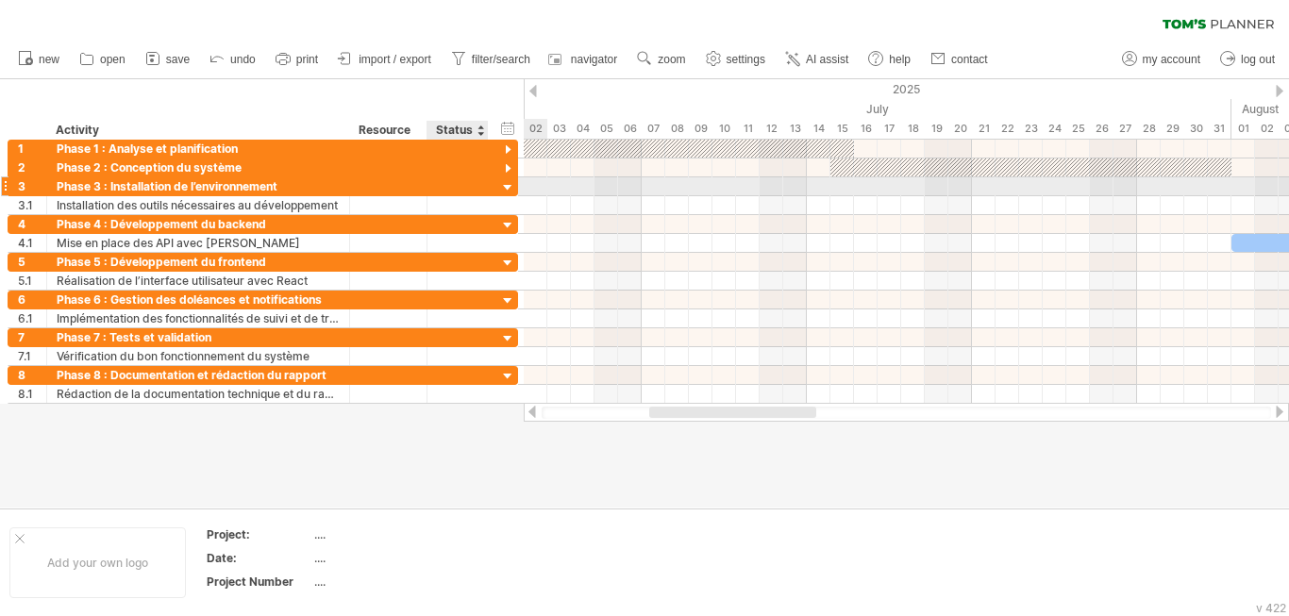
click at [505, 185] on div at bounding box center [508, 188] width 18 height 18
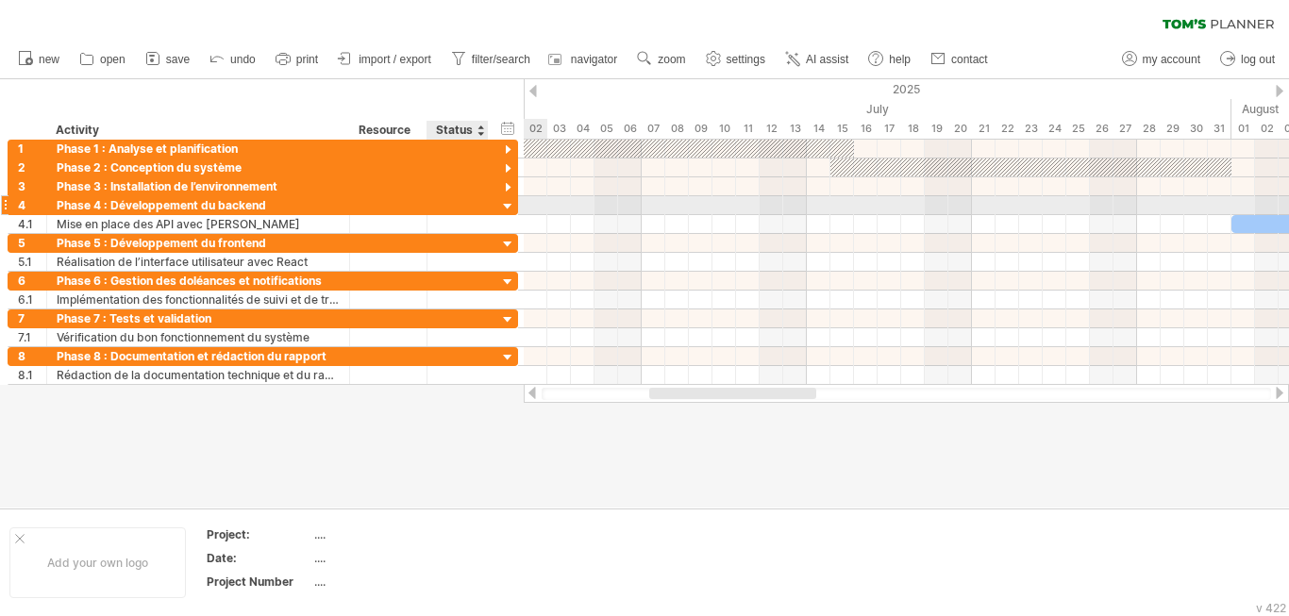
click at [506, 200] on div at bounding box center [508, 207] width 18 height 18
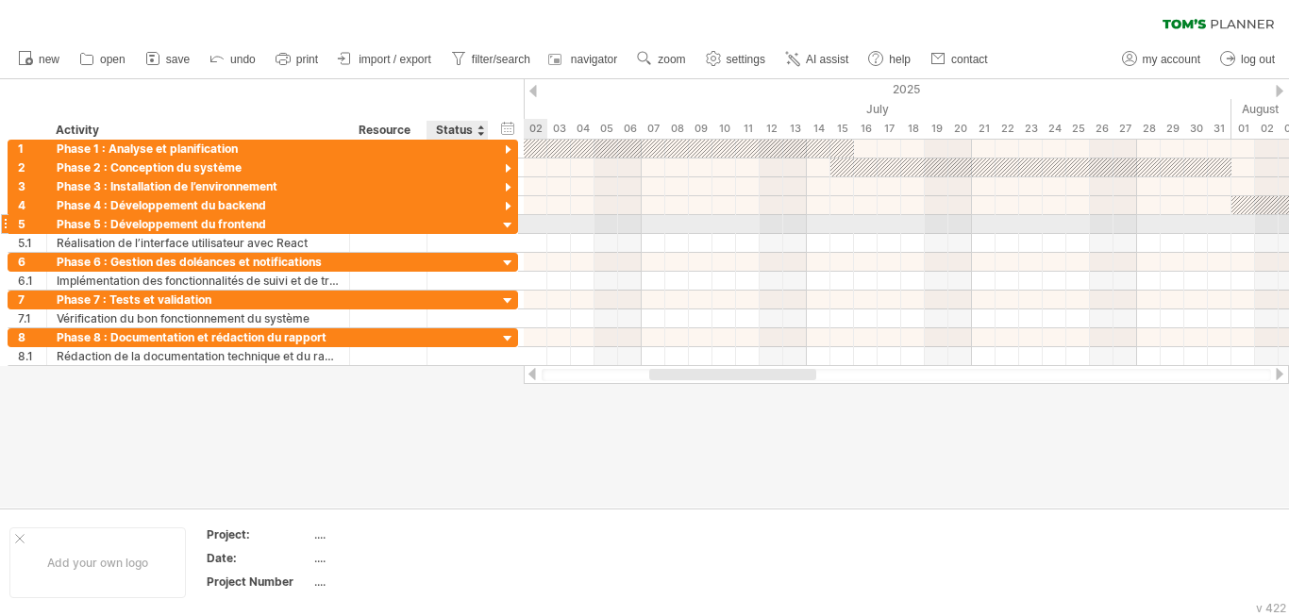
click at [510, 224] on div at bounding box center [508, 226] width 18 height 18
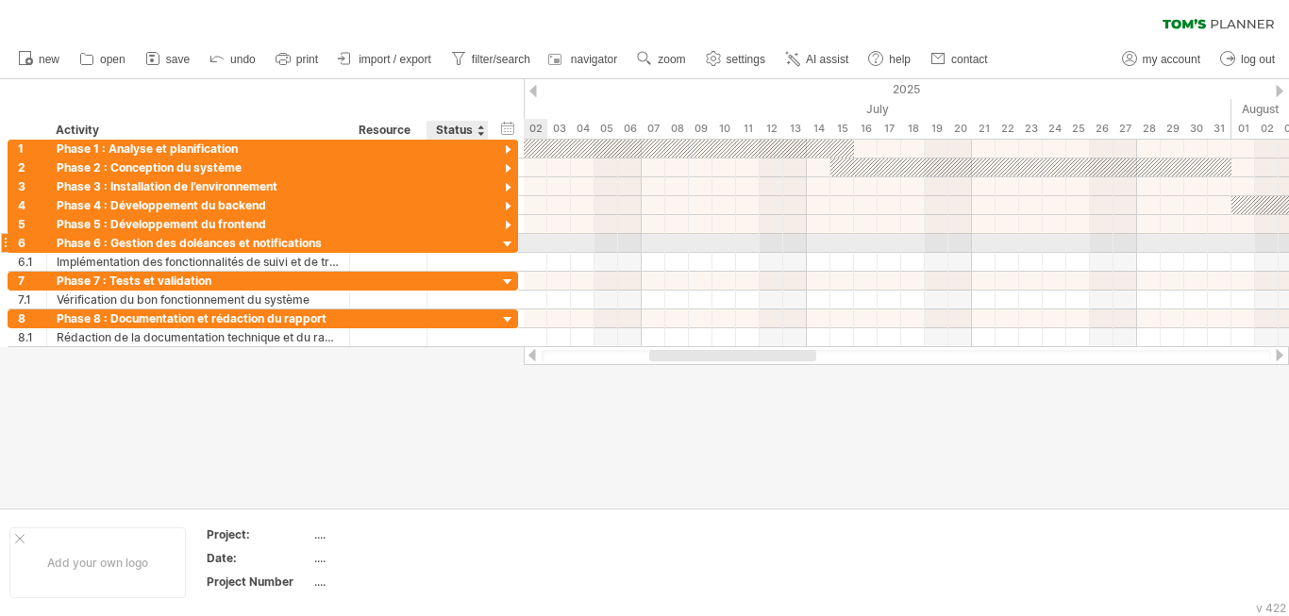
click at [505, 237] on div at bounding box center [508, 245] width 18 height 18
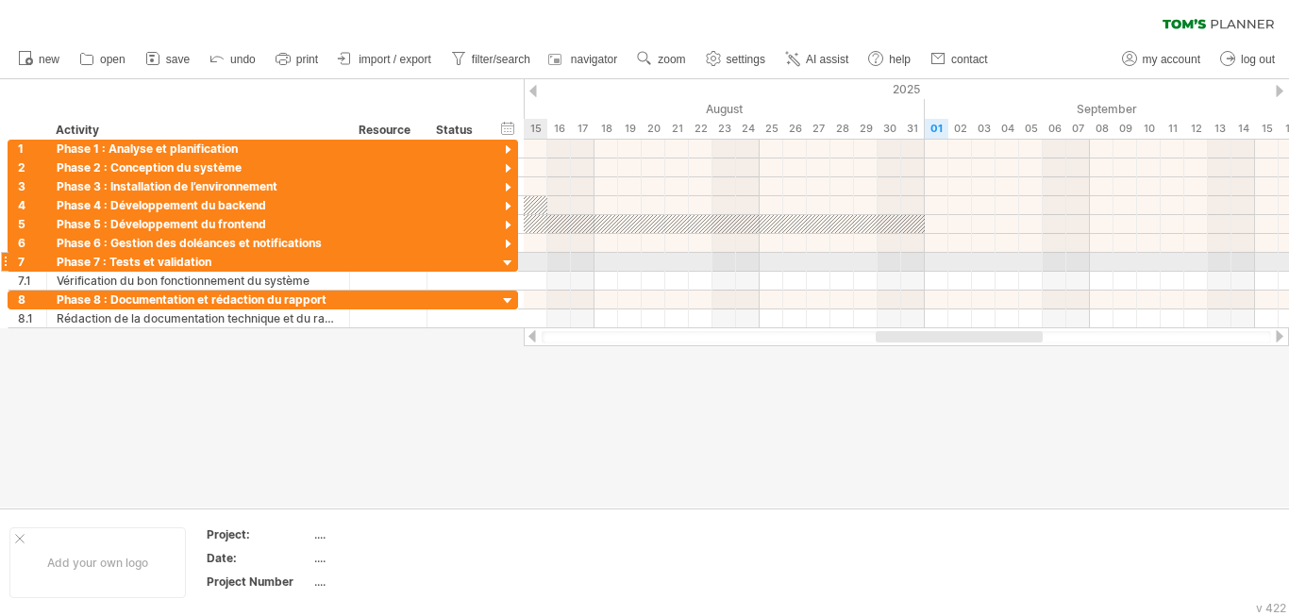
click at [503, 266] on div at bounding box center [508, 264] width 18 height 18
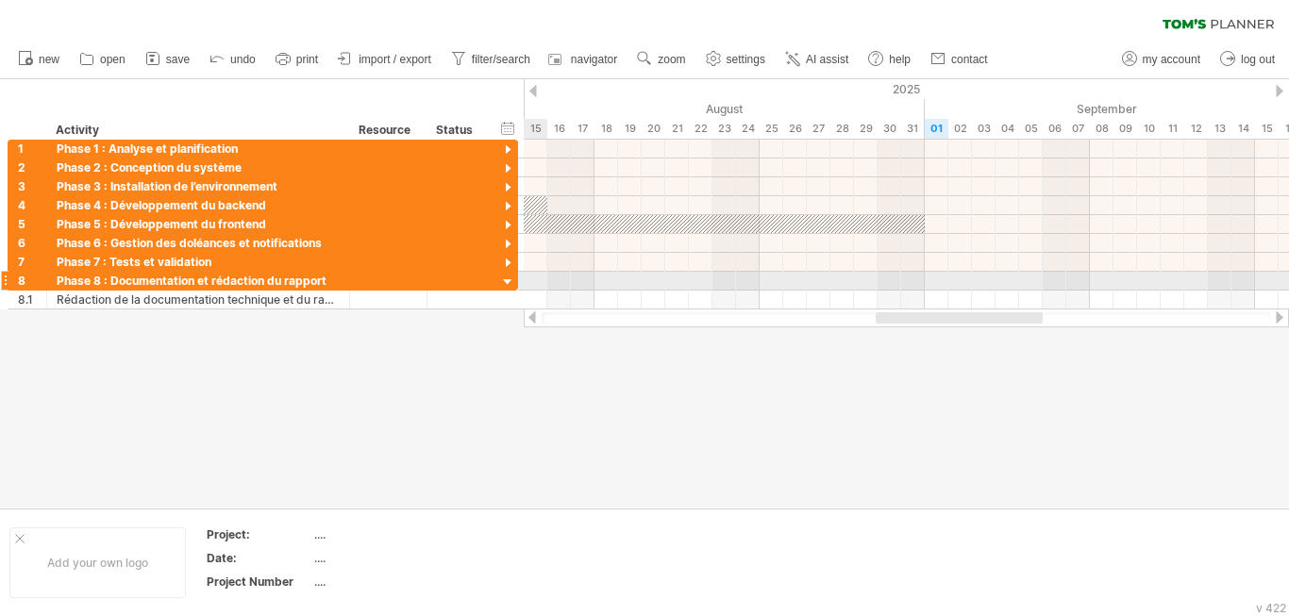
click at [507, 281] on div at bounding box center [508, 283] width 18 height 18
